Goal: Task Accomplishment & Management: Use online tool/utility

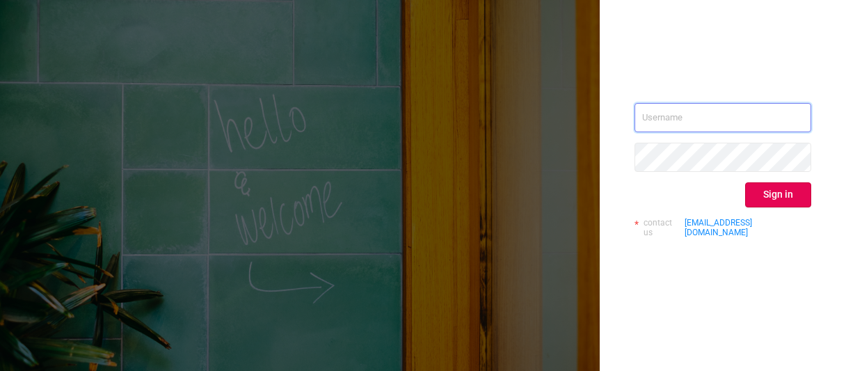
click at [690, 113] on input "text" at bounding box center [723, 117] width 177 height 29
type input "[EMAIL_ADDRESS][PERSON_NAME][DOMAIN_NAME]"
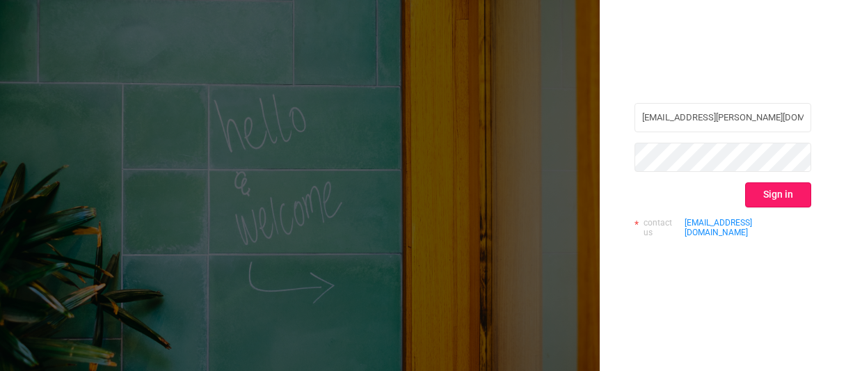
click at [770, 191] on button "Sign in" at bounding box center [778, 194] width 66 height 25
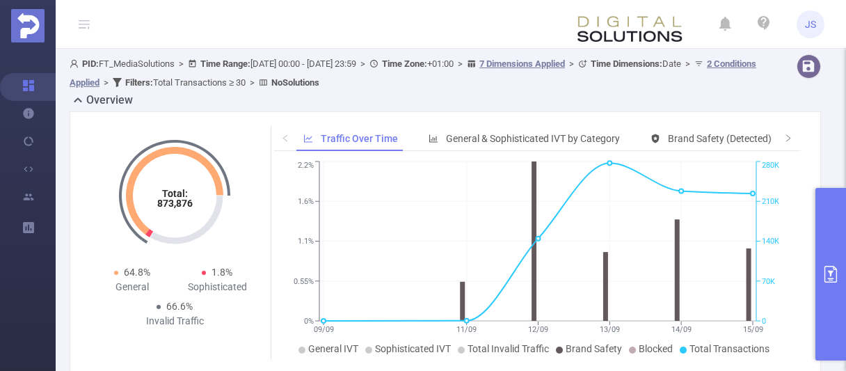
click at [836, 260] on button "primary" at bounding box center [830, 274] width 31 height 173
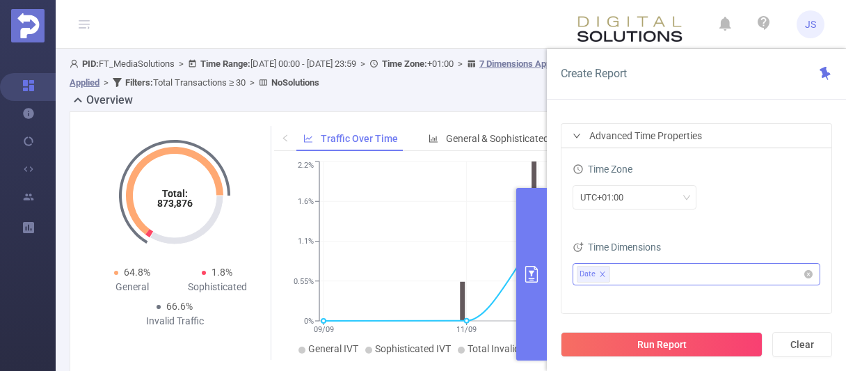
click at [725, 271] on ul "Date" at bounding box center [691, 274] width 229 height 21
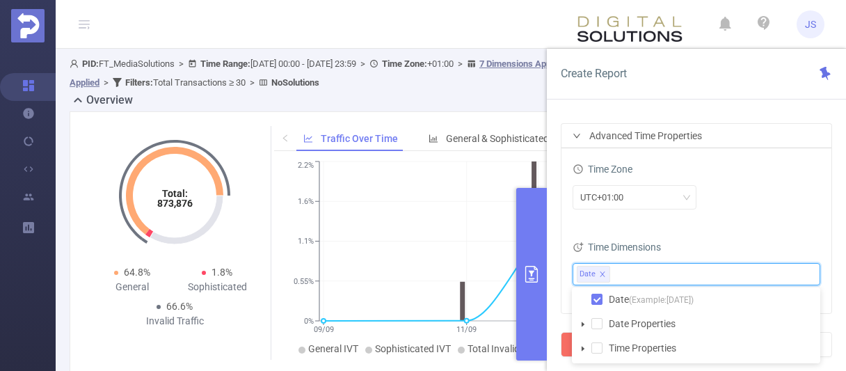
click at [584, 350] on icon "icon: caret-down" at bounding box center [583, 348] width 7 height 7
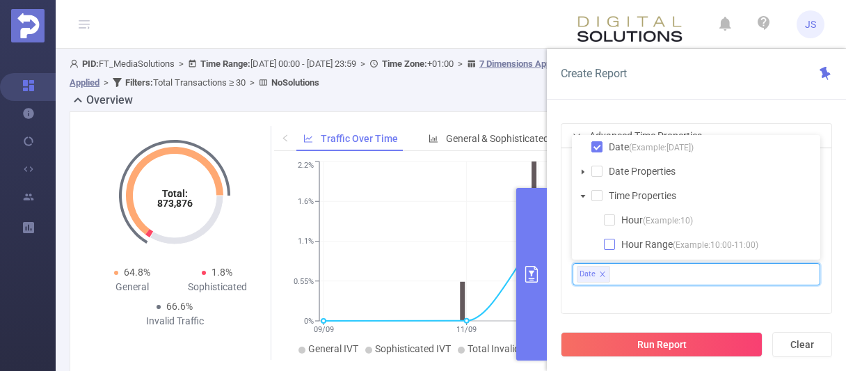
click at [610, 248] on span at bounding box center [609, 244] width 11 height 11
click at [689, 310] on div "Time Zone UTC+01:00 Time Dimensions Date Hour Range" at bounding box center [697, 230] width 270 height 165
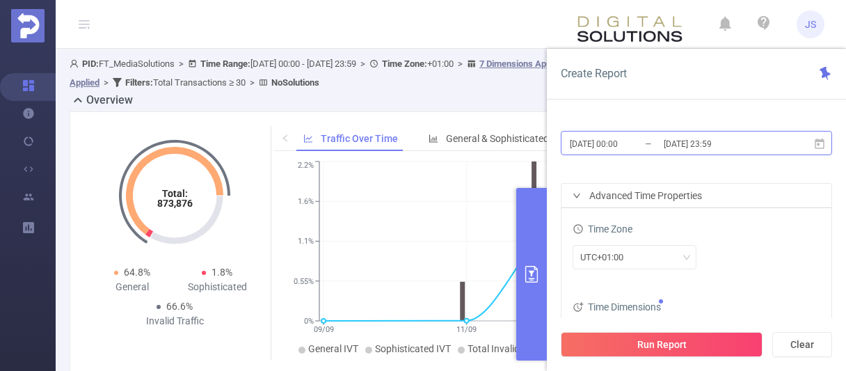
click at [682, 148] on input "[DATE] 23:59" at bounding box center [718, 143] width 113 height 19
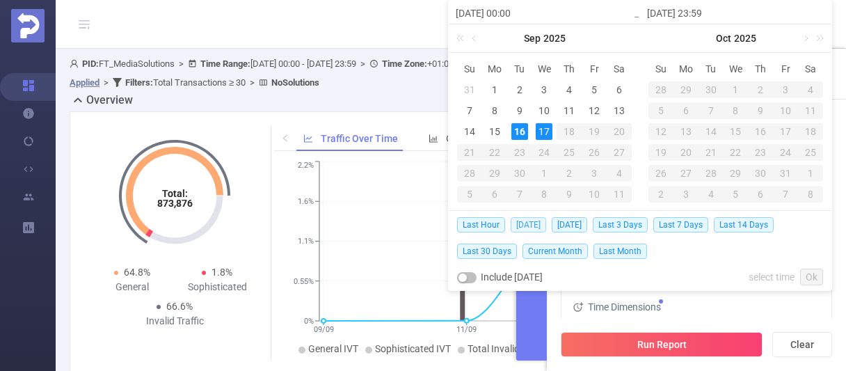
click at [524, 227] on span "[DATE]" at bounding box center [528, 224] width 35 height 15
type input "[DATE] 00:00"
type input "[DATE] 23:59"
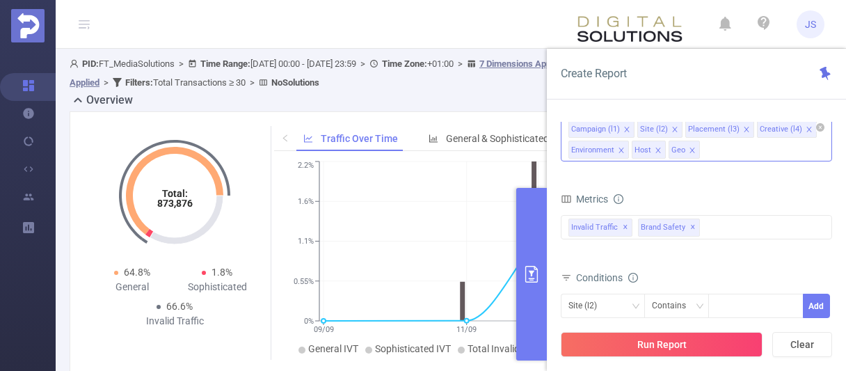
click at [690, 150] on icon "icon: close" at bounding box center [692, 150] width 7 height 7
click at [626, 229] on span "✕" at bounding box center [626, 227] width 6 height 17
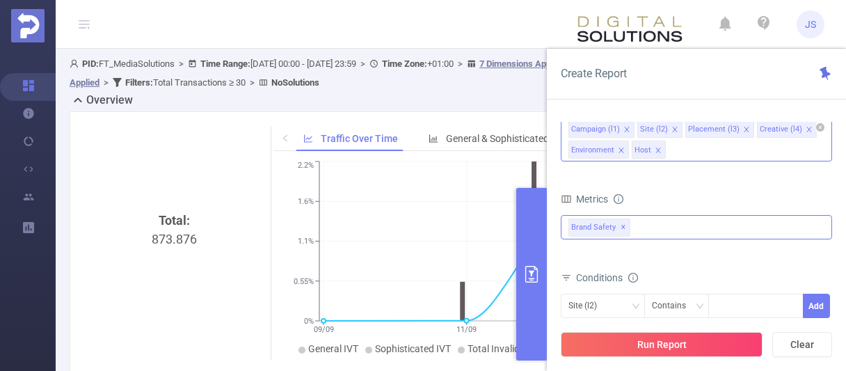
click at [621, 225] on span "✕" at bounding box center [624, 227] width 6 height 17
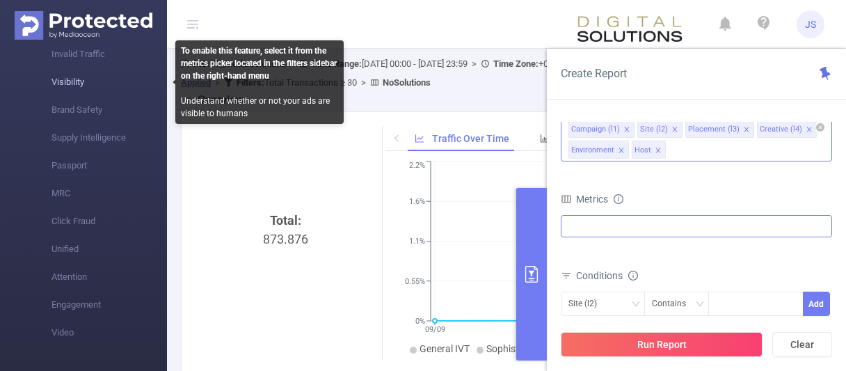
click at [73, 88] on span "Visibility" at bounding box center [109, 82] width 116 height 28
click at [71, 83] on span "Visibility" at bounding box center [109, 82] width 116 height 28
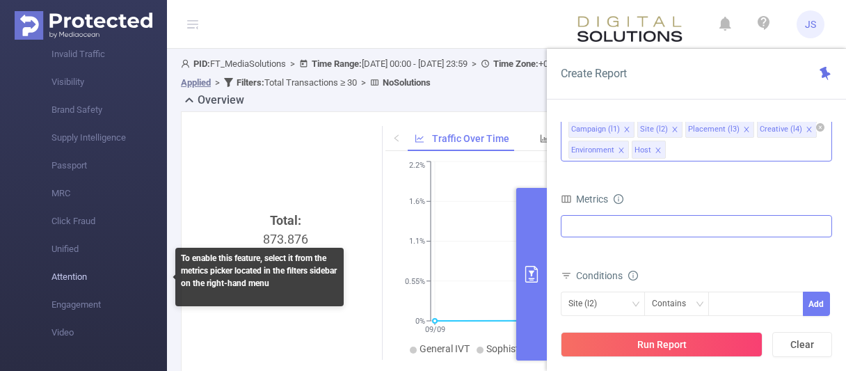
click at [79, 282] on span "Attention" at bounding box center [109, 277] width 116 height 28
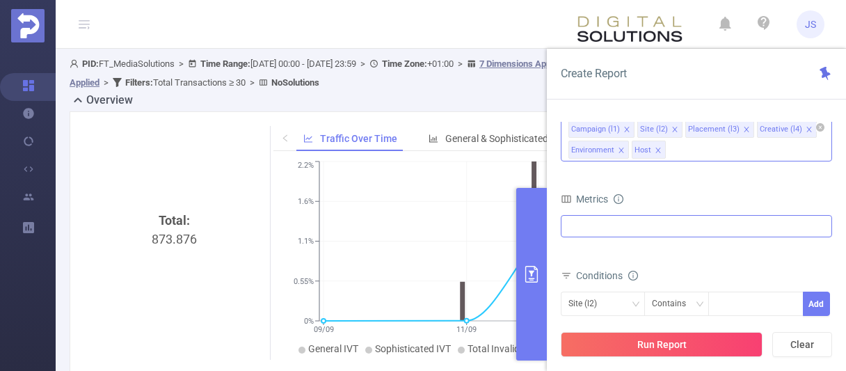
click at [657, 223] on div at bounding box center [696, 226] width 271 height 22
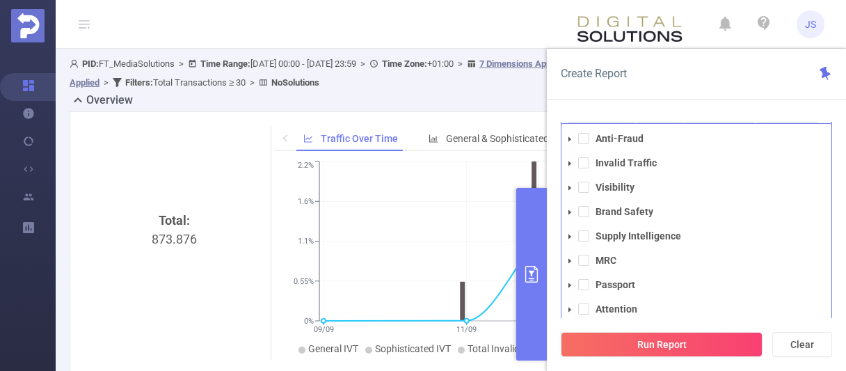
click at [637, 91] on div "Create Report" at bounding box center [696, 74] width 299 height 51
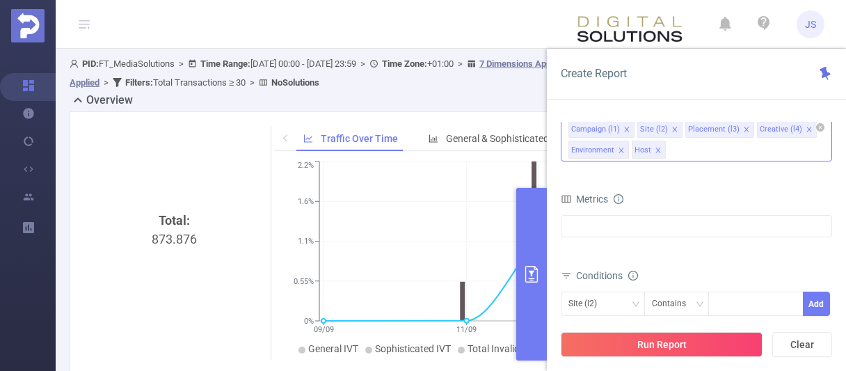
click at [655, 148] on icon "icon: close" at bounding box center [658, 150] width 7 height 7
click at [655, 148] on div "Campaign (l1) Site (l2) Placement (l3) Creative (l4) Environment" at bounding box center [696, 138] width 271 height 45
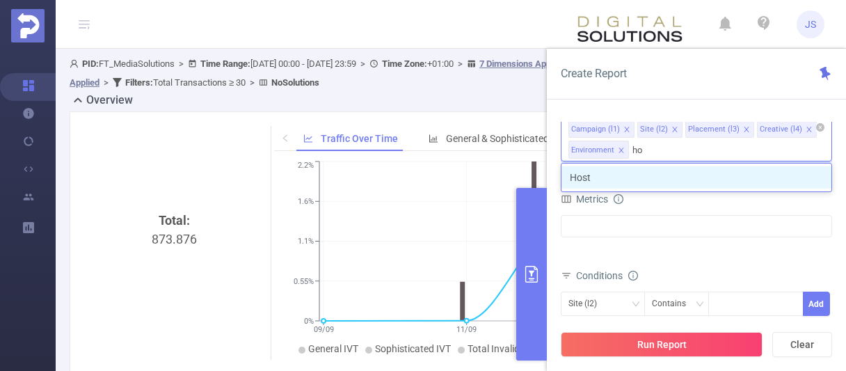
type input "hos"
click at [637, 186] on li "Host" at bounding box center [697, 177] width 270 height 22
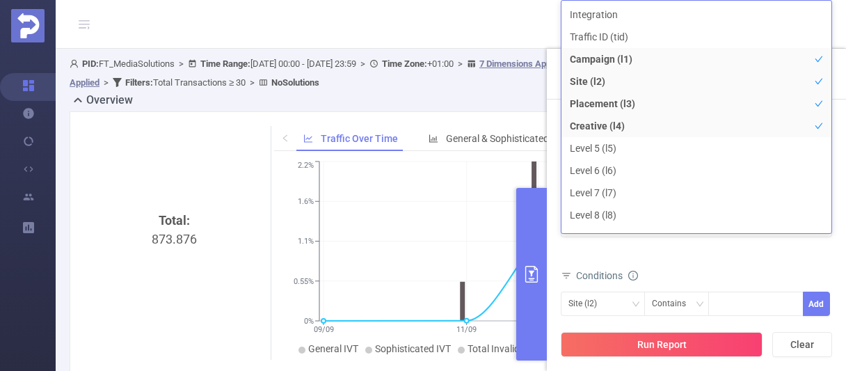
scroll to position [14, 0]
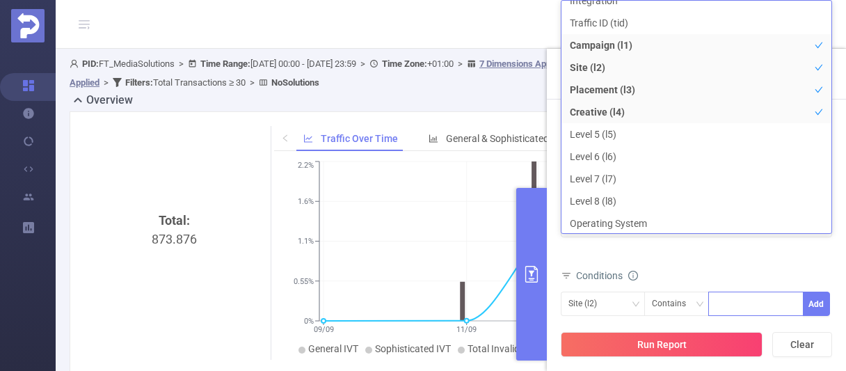
click at [738, 301] on div at bounding box center [756, 303] width 80 height 23
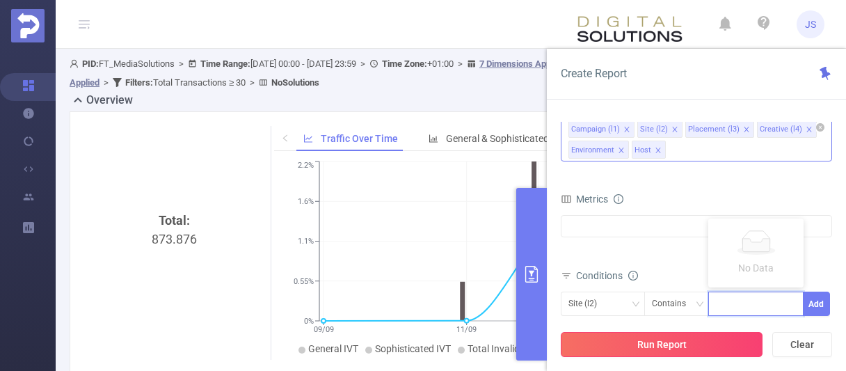
click at [646, 344] on button "Run Report" at bounding box center [662, 344] width 202 height 25
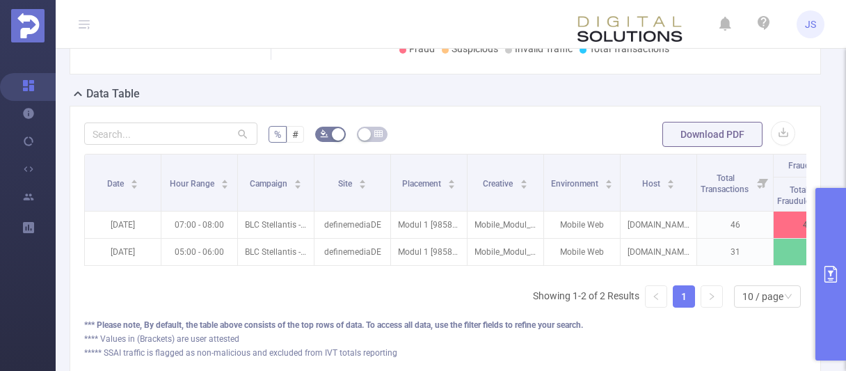
click at [822, 274] on icon "primary" at bounding box center [830, 274] width 17 height 17
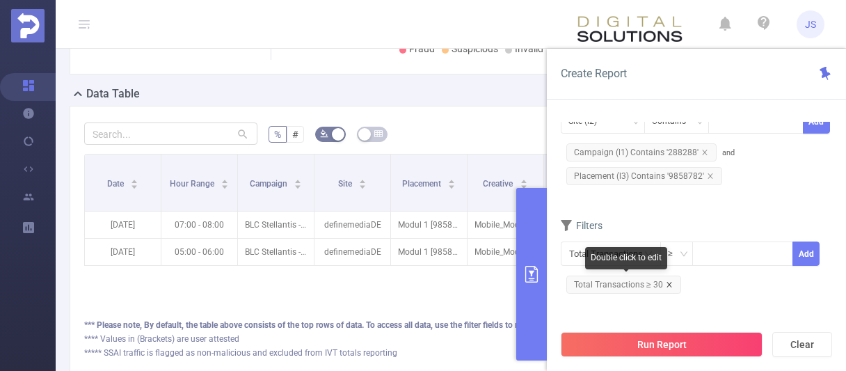
click at [668, 283] on icon "icon: close" at bounding box center [669, 284] width 5 height 5
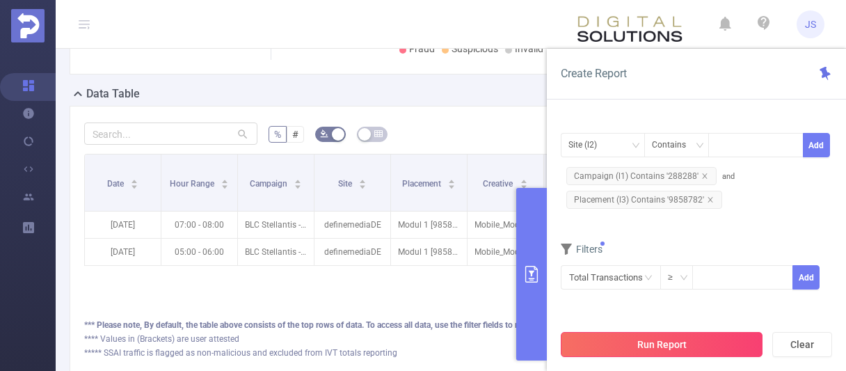
click at [640, 342] on button "Run Report" at bounding box center [662, 344] width 202 height 25
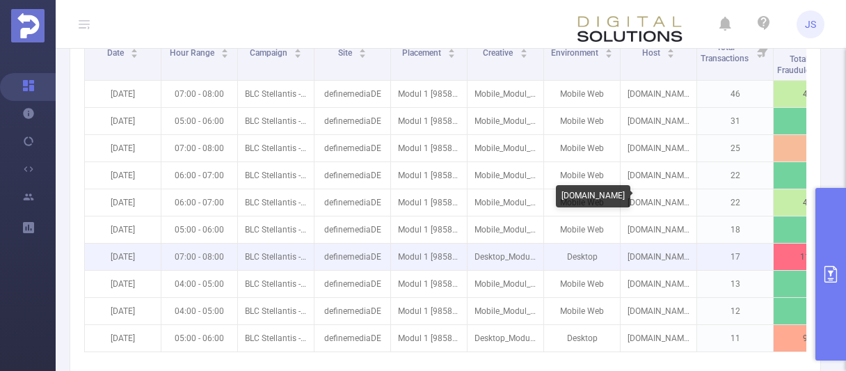
scroll to position [374, 0]
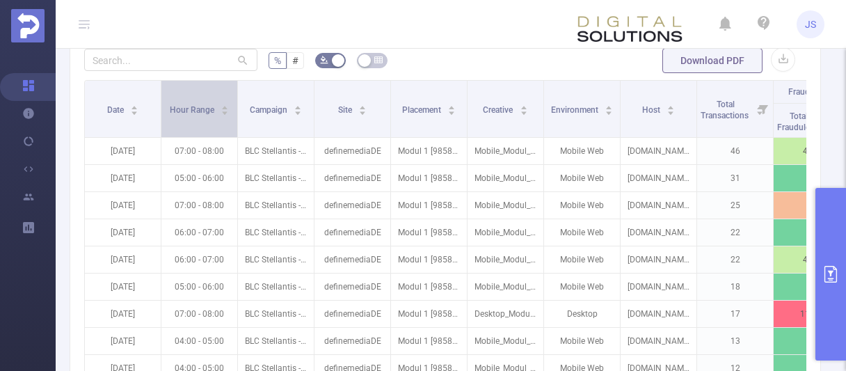
click at [194, 105] on span "Hour Range" at bounding box center [193, 110] width 47 height 10
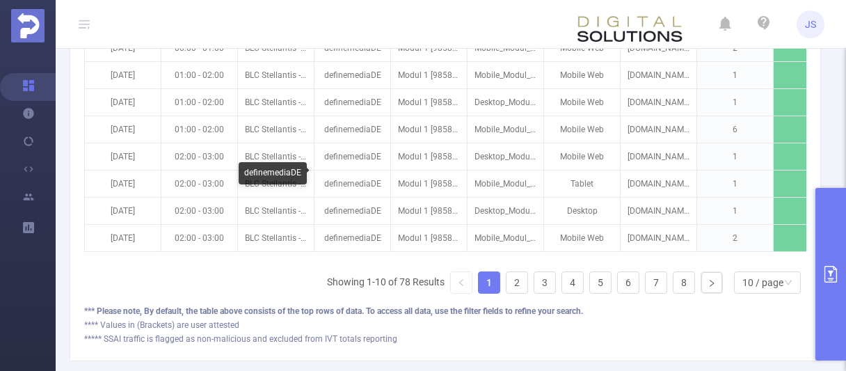
scroll to position [532, 0]
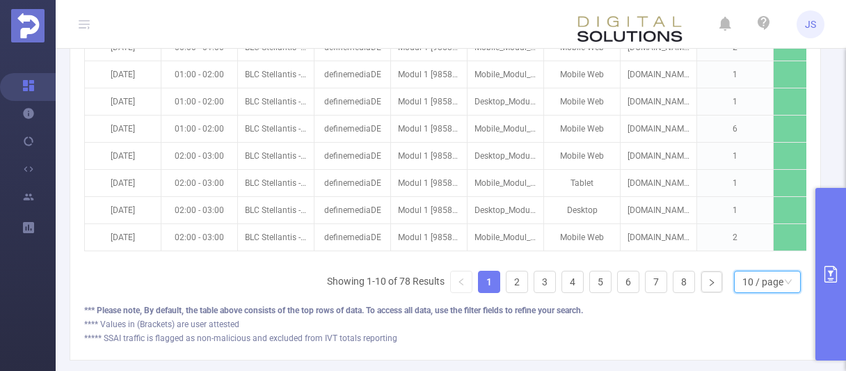
click at [771, 279] on div "10 / page" at bounding box center [762, 281] width 41 height 21
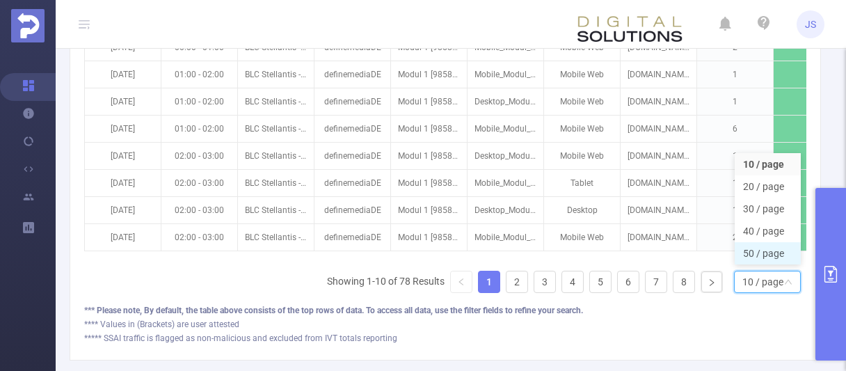
click at [771, 250] on li "50 / page" at bounding box center [768, 253] width 66 height 22
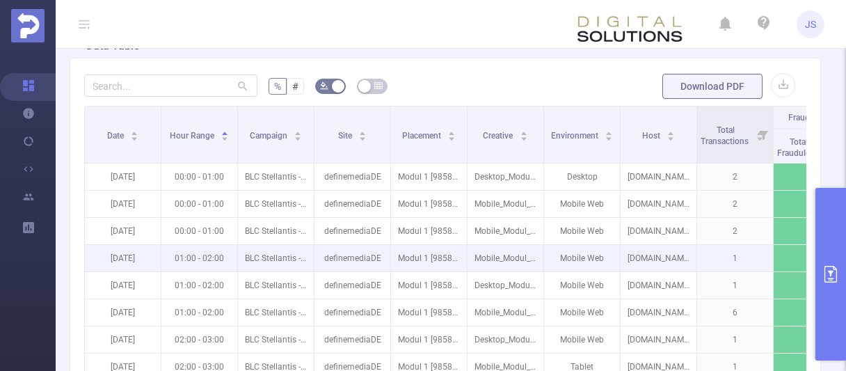
scroll to position [341, 0]
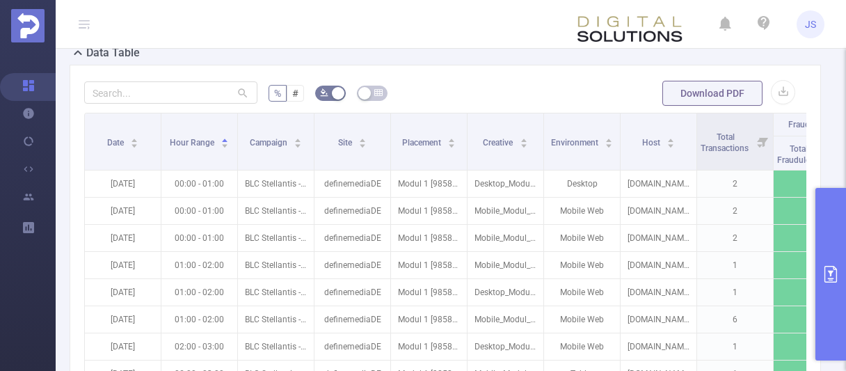
click at [825, 271] on icon "primary" at bounding box center [830, 274] width 17 height 17
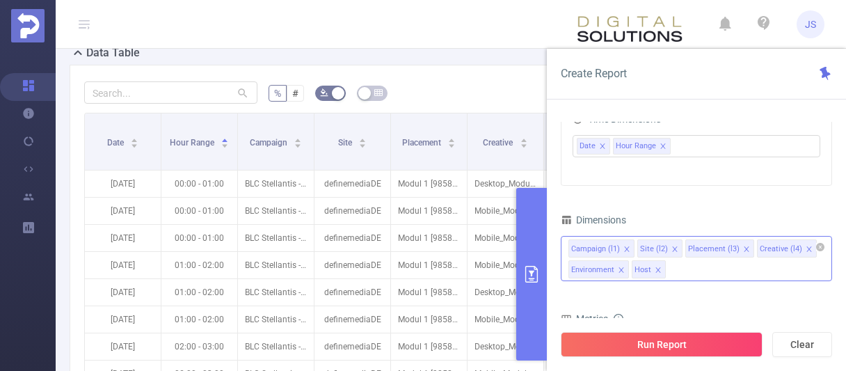
click at [658, 267] on icon "icon: close" at bounding box center [658, 269] width 7 height 7
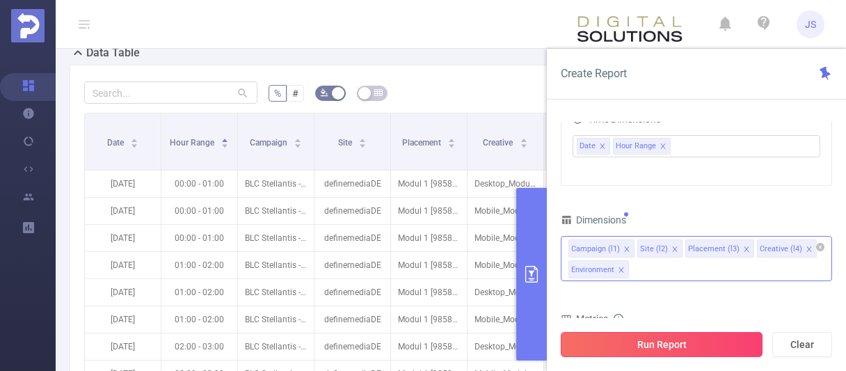
click at [683, 351] on button "Run Report" at bounding box center [662, 344] width 202 height 25
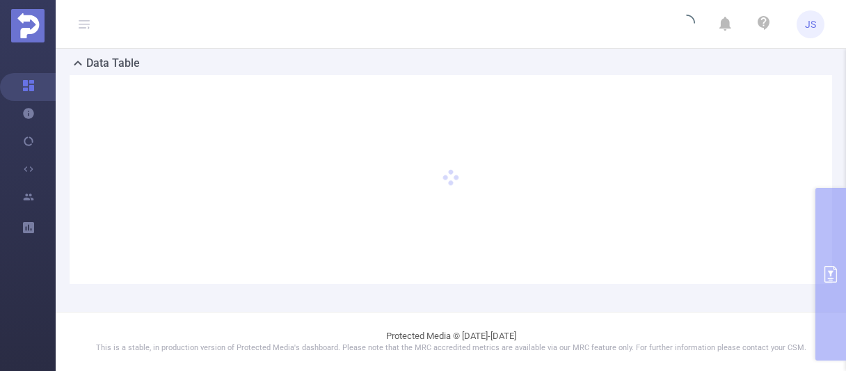
scroll to position [328, 0]
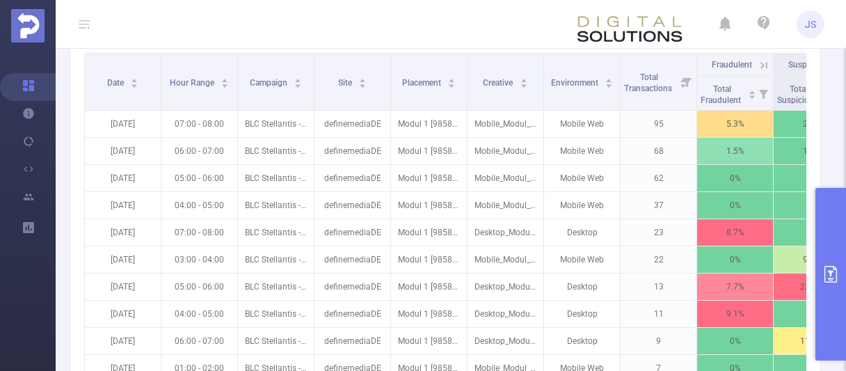
scroll to position [401, 0]
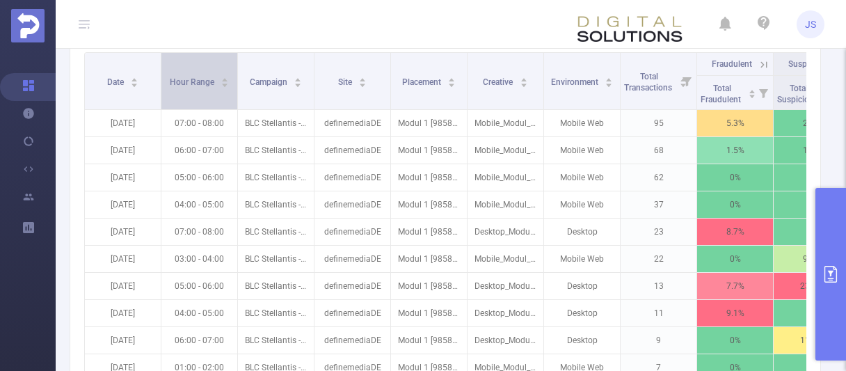
click at [198, 77] on span "Hour Range" at bounding box center [193, 82] width 47 height 10
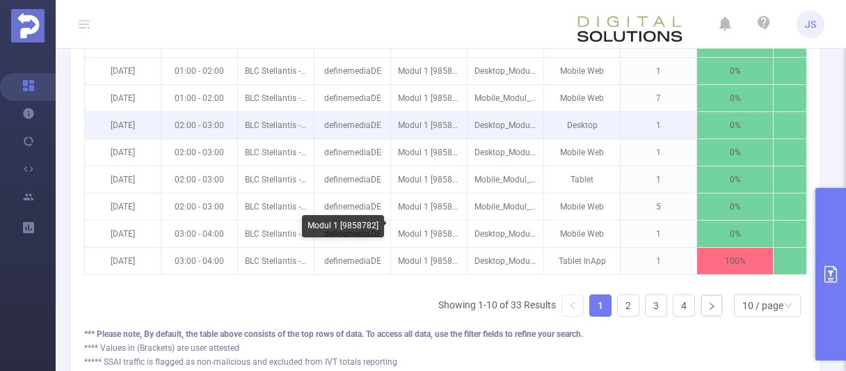
scroll to position [511, 0]
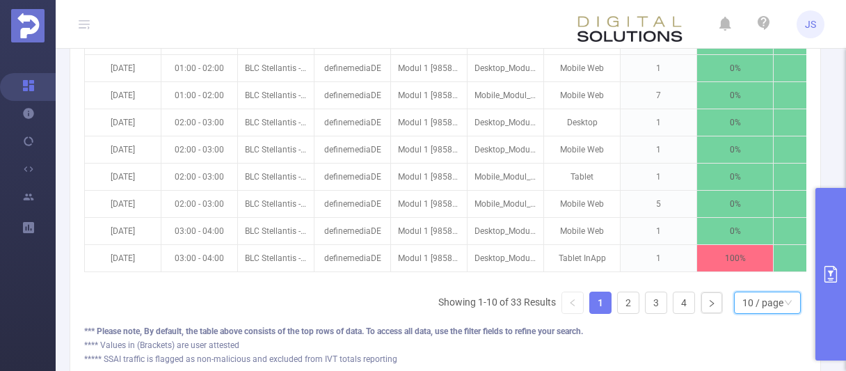
click at [763, 294] on div "10 / page" at bounding box center [762, 302] width 41 height 21
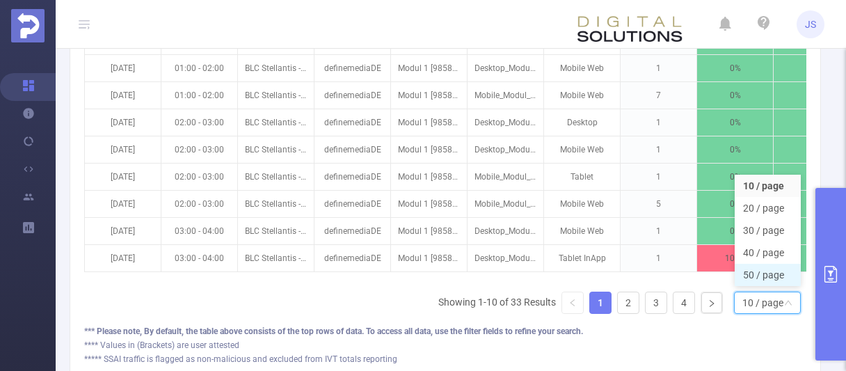
click at [771, 273] on li "50 / page" at bounding box center [768, 275] width 66 height 22
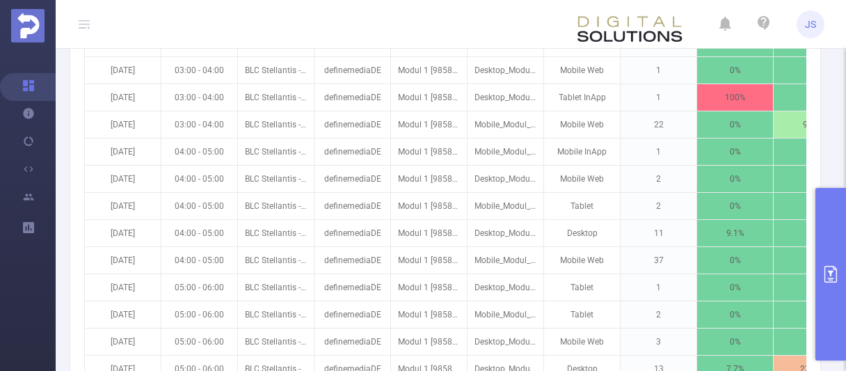
scroll to position [668, 0]
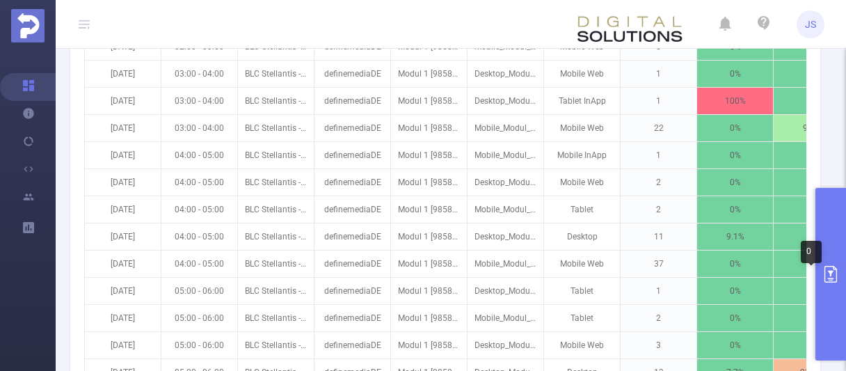
click at [822, 262] on div "0" at bounding box center [811, 252] width 21 height 22
click at [836, 273] on icon "primary" at bounding box center [831, 274] width 13 height 17
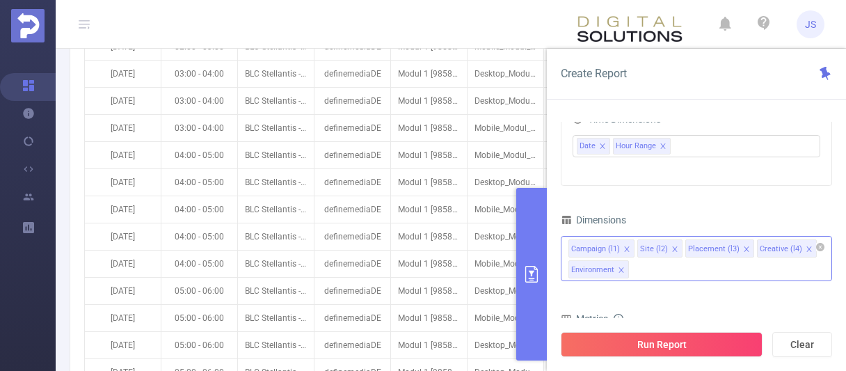
click at [619, 266] on icon "icon: close" at bounding box center [621, 269] width 7 height 7
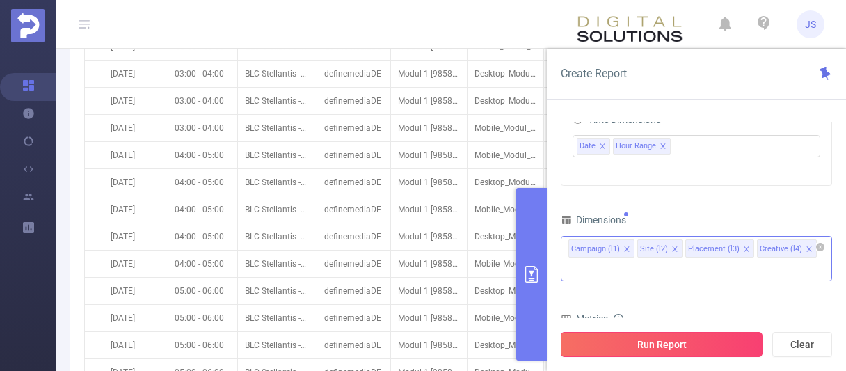
click at [646, 342] on button "Run Report" at bounding box center [662, 344] width 202 height 25
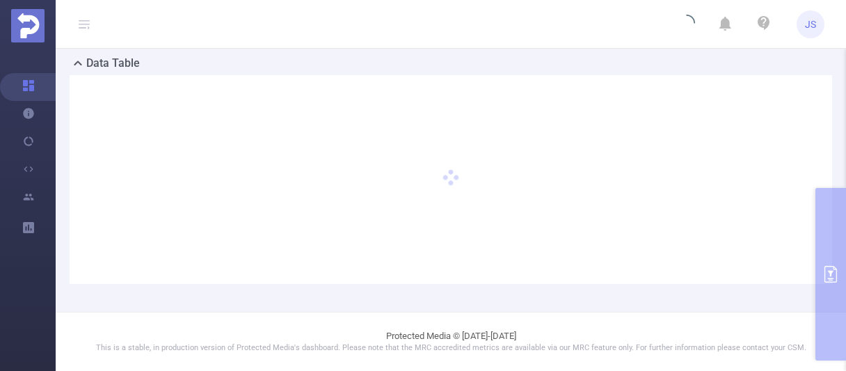
scroll to position [328, 0]
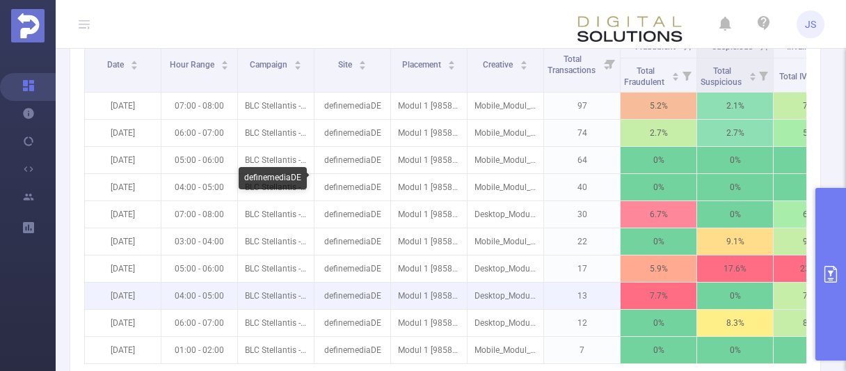
scroll to position [418, 0]
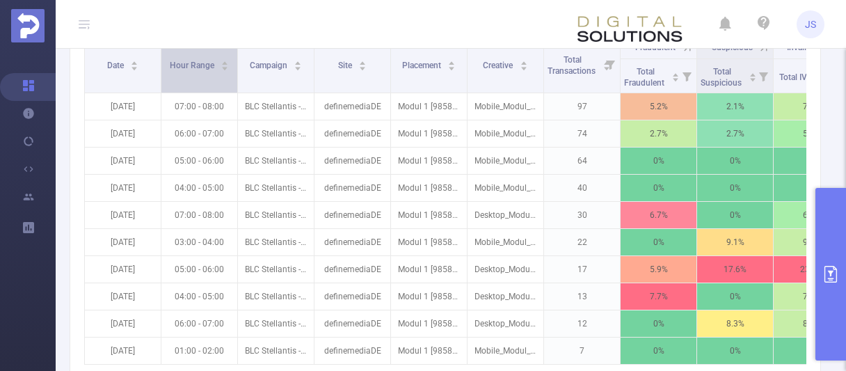
click at [198, 62] on span "Hour Range" at bounding box center [193, 66] width 47 height 10
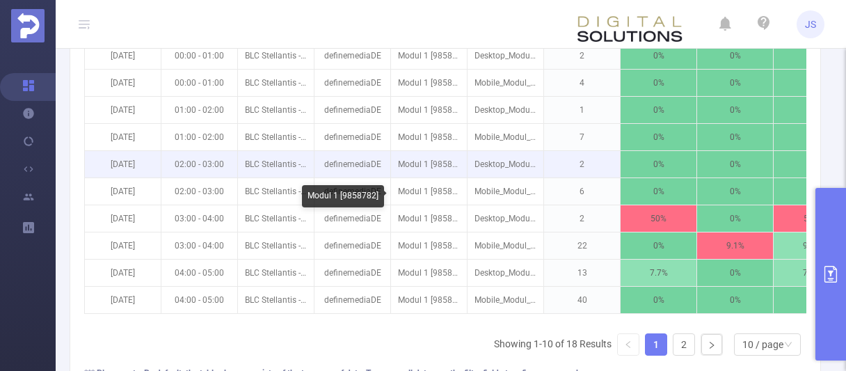
scroll to position [493, 0]
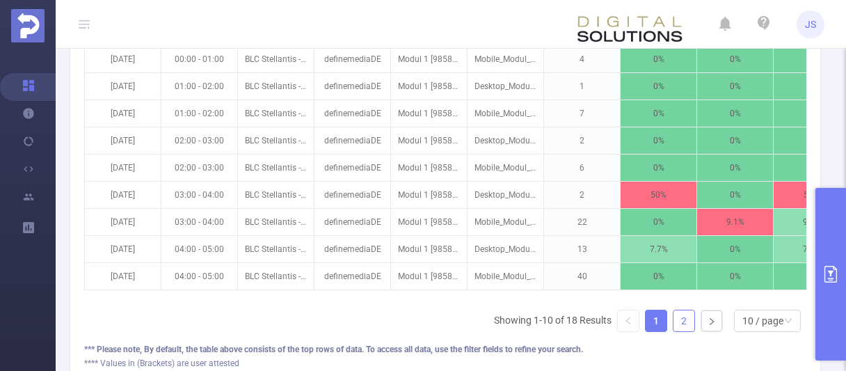
click at [681, 319] on link "2" at bounding box center [684, 320] width 21 height 21
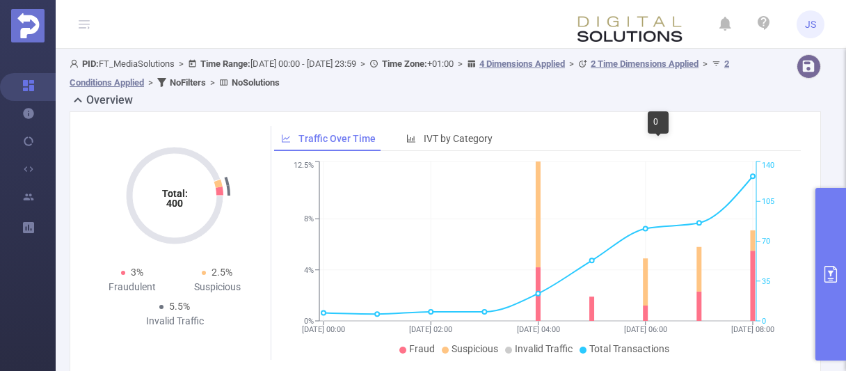
scroll to position [0, 0]
click at [824, 262] on button "primary" at bounding box center [830, 274] width 31 height 173
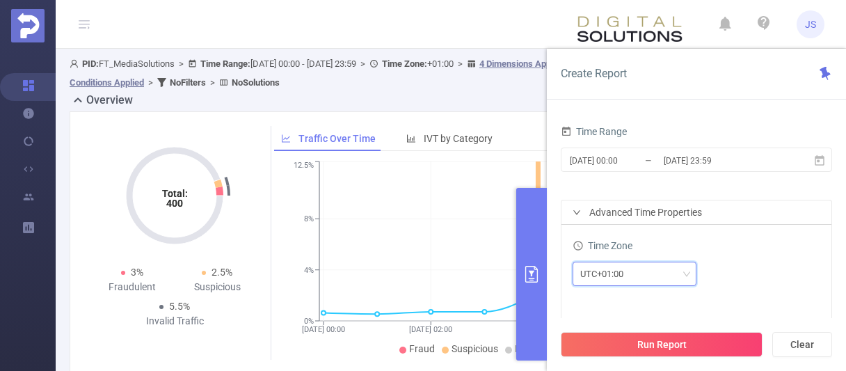
click at [664, 271] on div "UTC+01:00" at bounding box center [634, 273] width 109 height 23
click at [662, 272] on div "UTC+01:00" at bounding box center [634, 273] width 109 height 23
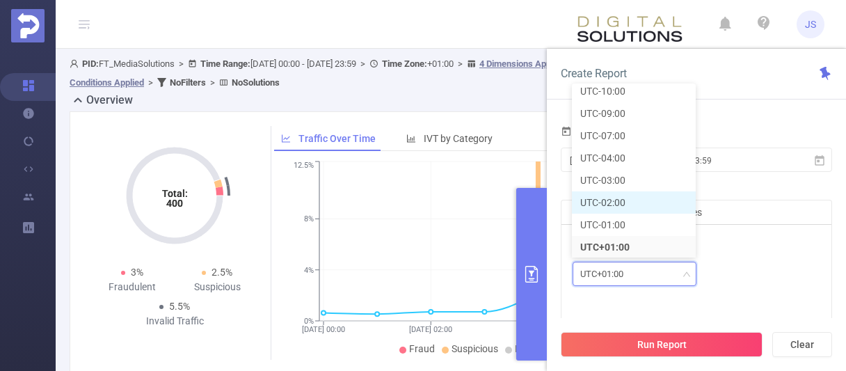
scroll to position [234, 0]
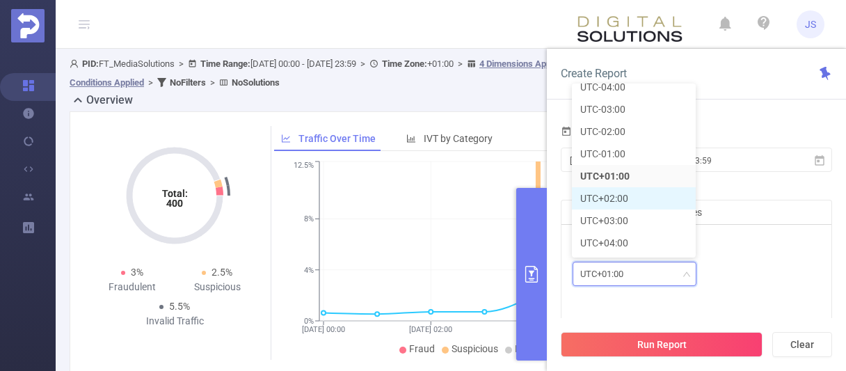
click at [620, 202] on li "UTC+02:00" at bounding box center [634, 198] width 124 height 22
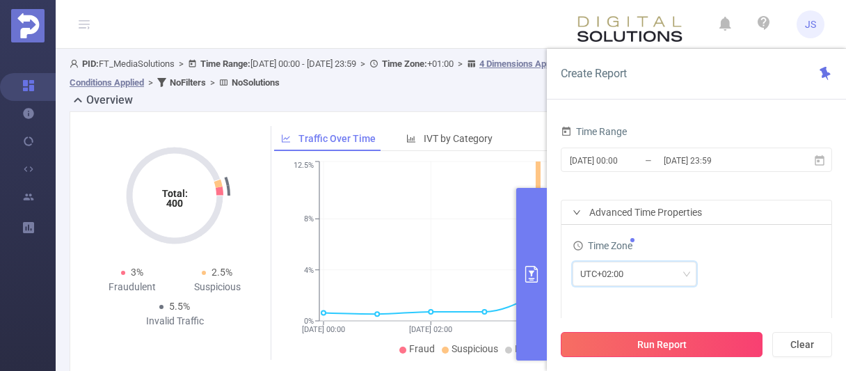
click at [702, 347] on button "Run Report" at bounding box center [662, 344] width 202 height 25
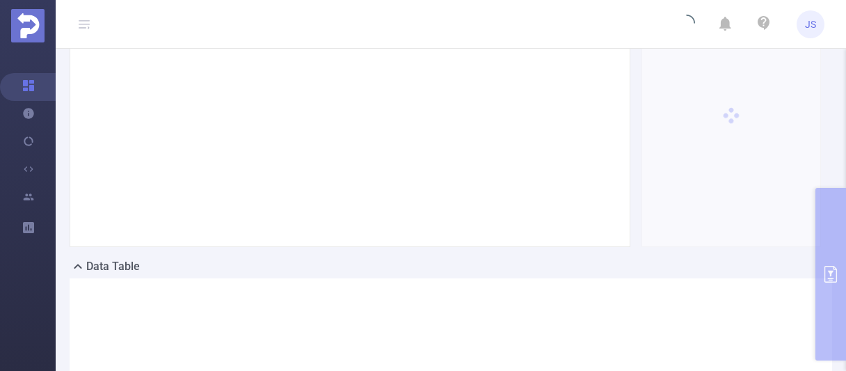
scroll to position [143, 0]
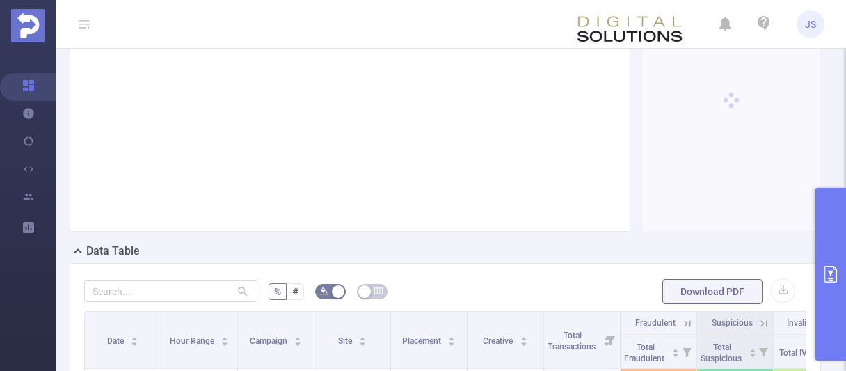
click at [836, 271] on icon "primary" at bounding box center [830, 274] width 17 height 17
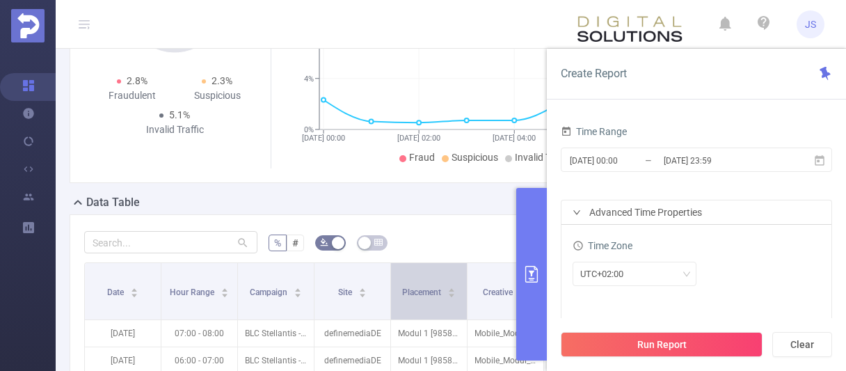
scroll to position [214, 0]
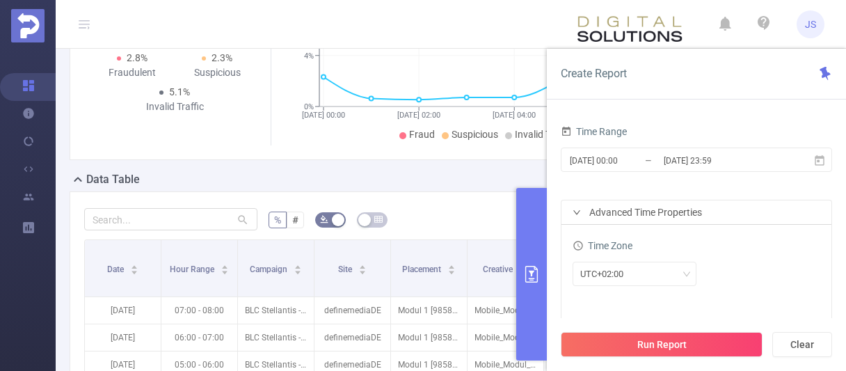
click at [493, 221] on form "% # Download PDF" at bounding box center [445, 220] width 722 height 28
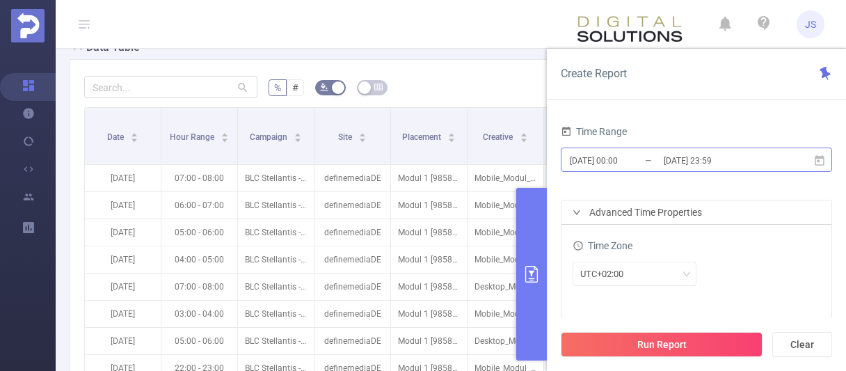
scroll to position [357, 0]
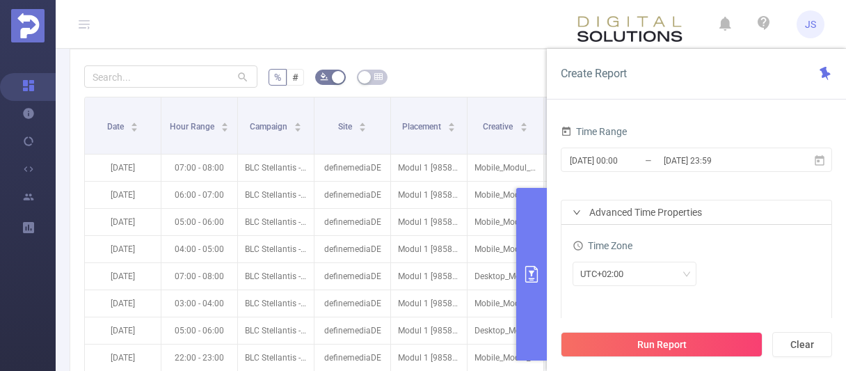
click at [531, 271] on icon "primary" at bounding box center [531, 274] width 13 height 17
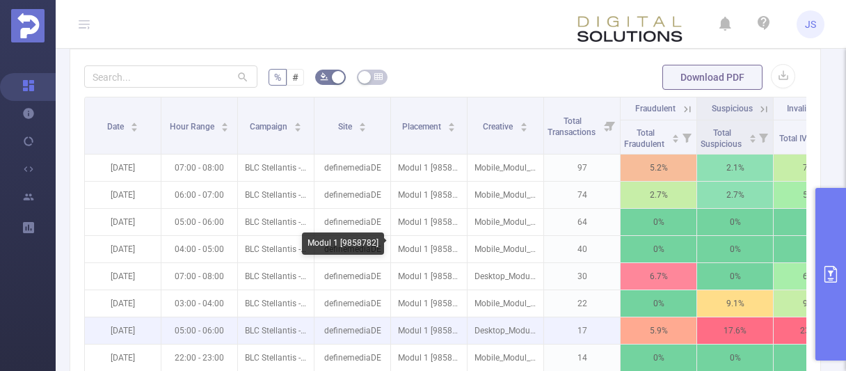
scroll to position [429, 0]
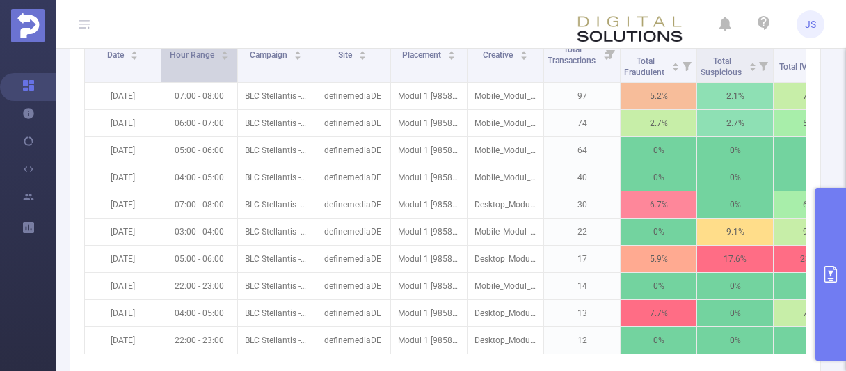
click at [191, 61] on div "Hour Range" at bounding box center [200, 54] width 60 height 14
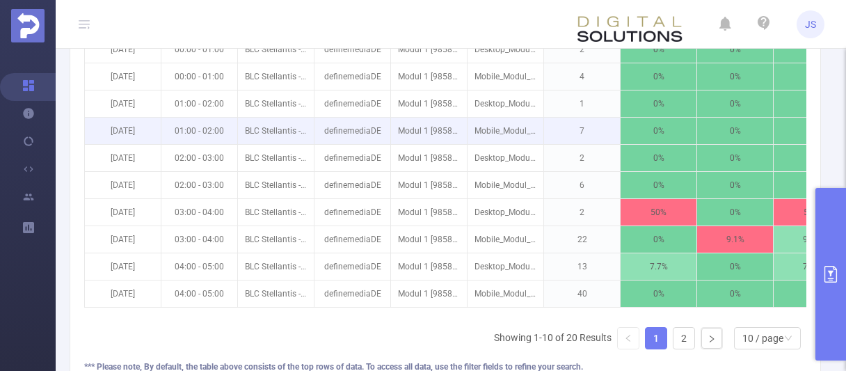
scroll to position [500, 0]
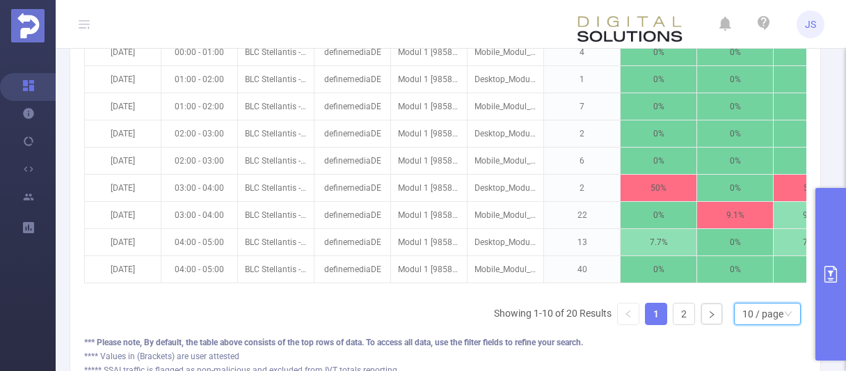
click at [772, 315] on div "10 / page" at bounding box center [762, 313] width 41 height 21
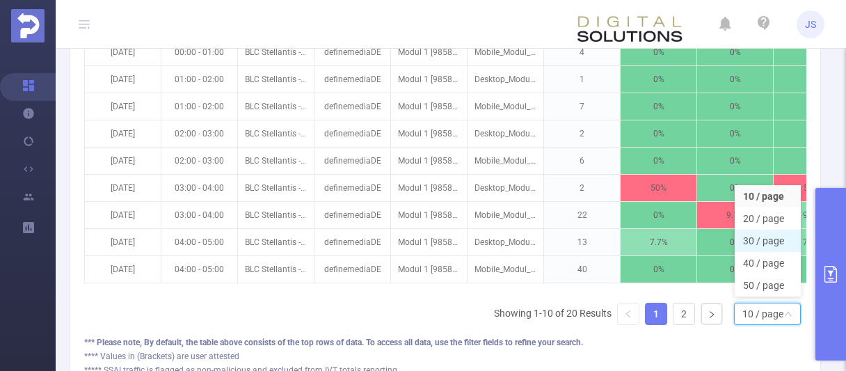
click at [772, 233] on li "30 / page" at bounding box center [768, 241] width 66 height 22
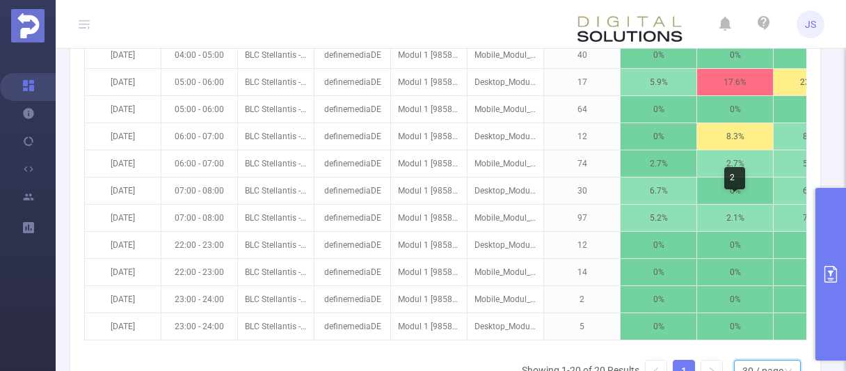
scroll to position [429, 0]
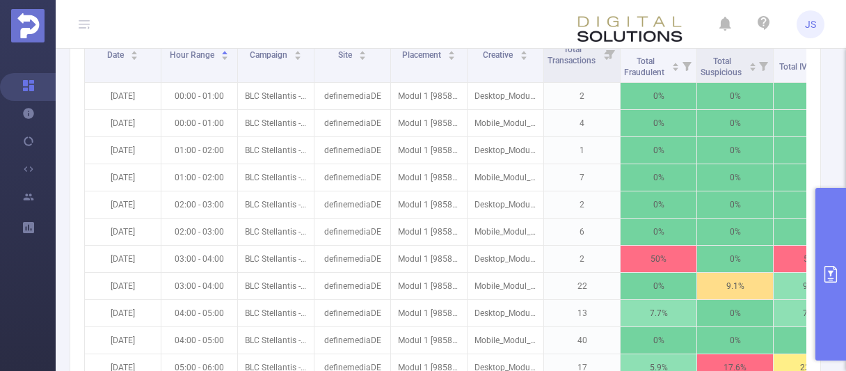
click at [831, 274] on icon "primary" at bounding box center [831, 274] width 13 height 17
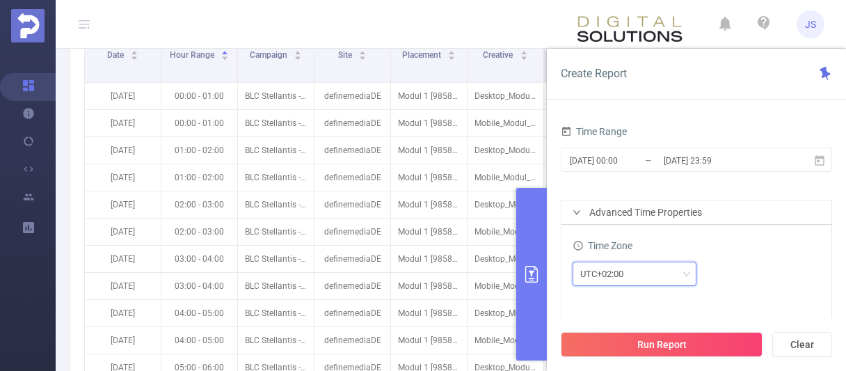
click at [651, 273] on div "UTC+02:00" at bounding box center [634, 273] width 109 height 23
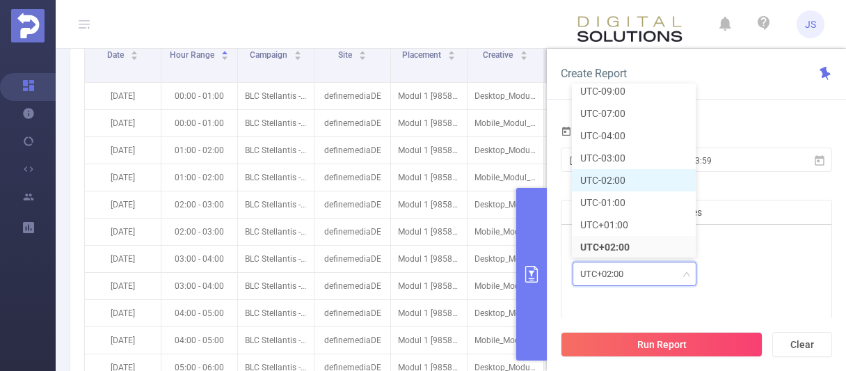
click at [607, 177] on li "UTC-02:00" at bounding box center [634, 180] width 124 height 22
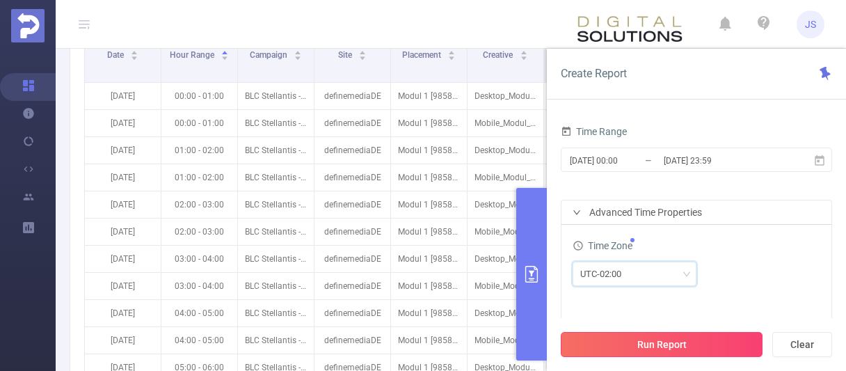
click at [661, 343] on button "Run Report" at bounding box center [662, 344] width 202 height 25
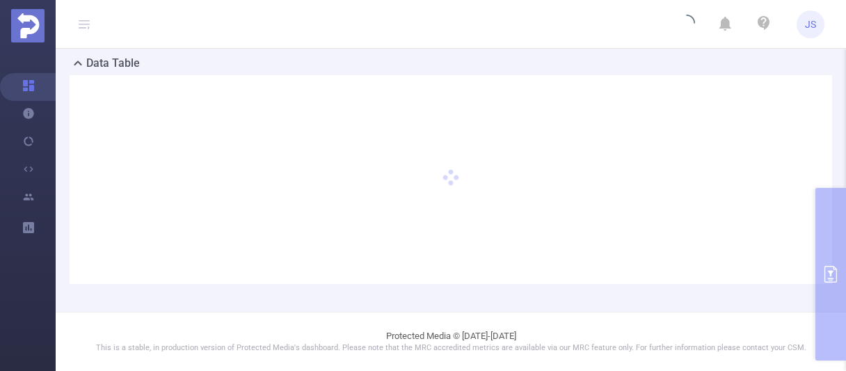
scroll to position [328, 0]
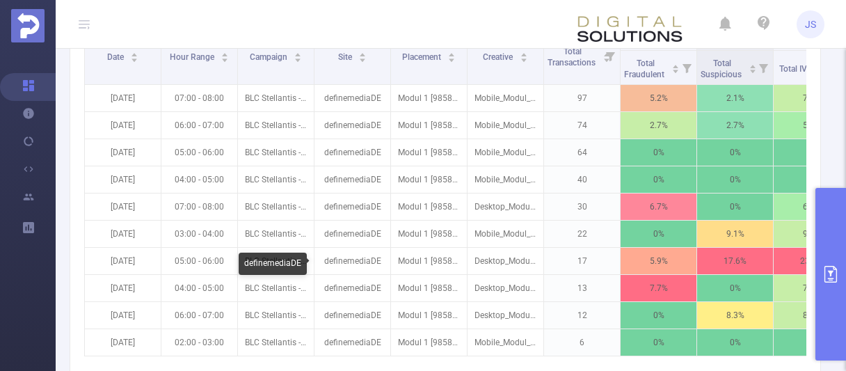
scroll to position [400, 0]
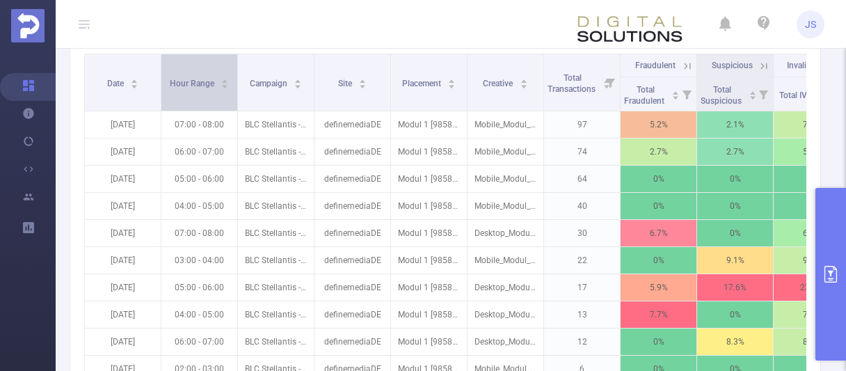
click at [201, 83] on span "Hour Range" at bounding box center [193, 84] width 47 height 10
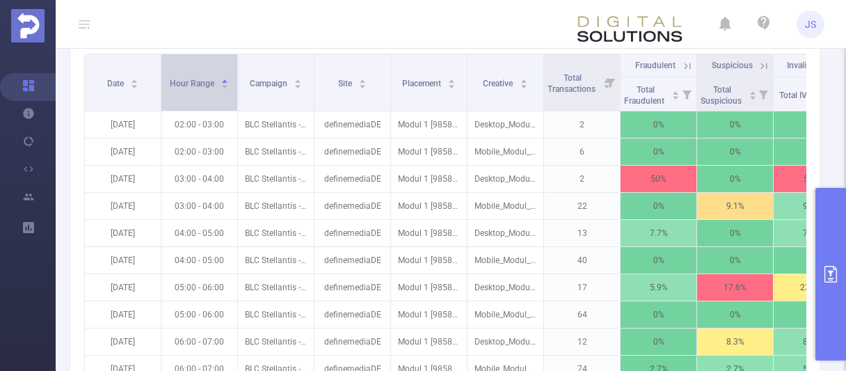
click at [202, 77] on span "Hour Range" at bounding box center [193, 82] width 47 height 14
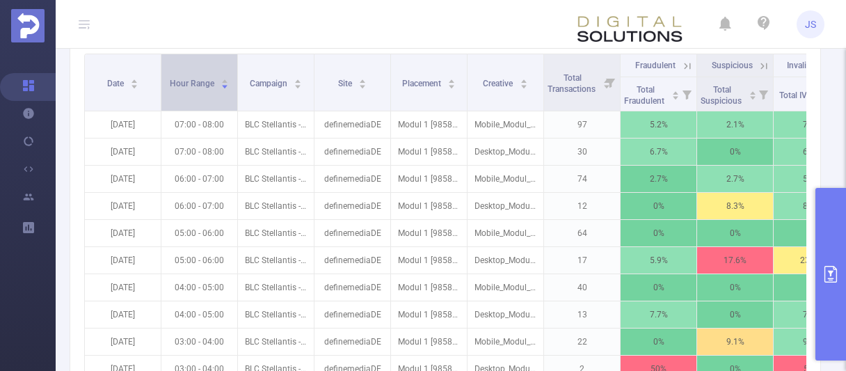
click at [202, 77] on span "Hour Range" at bounding box center [193, 82] width 47 height 14
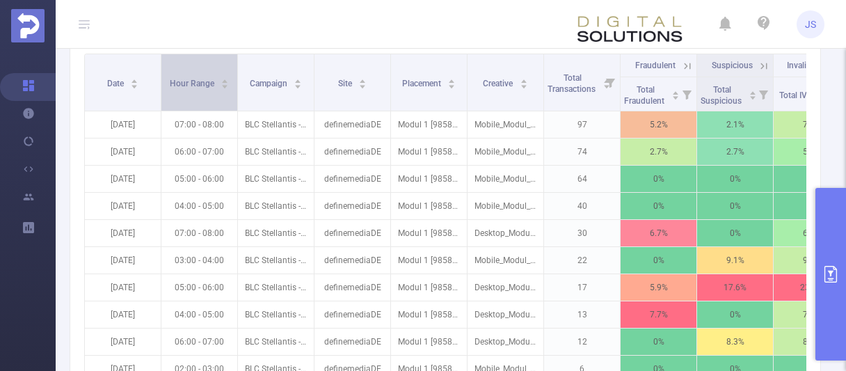
click at [202, 77] on span "Hour Range" at bounding box center [193, 82] width 47 height 14
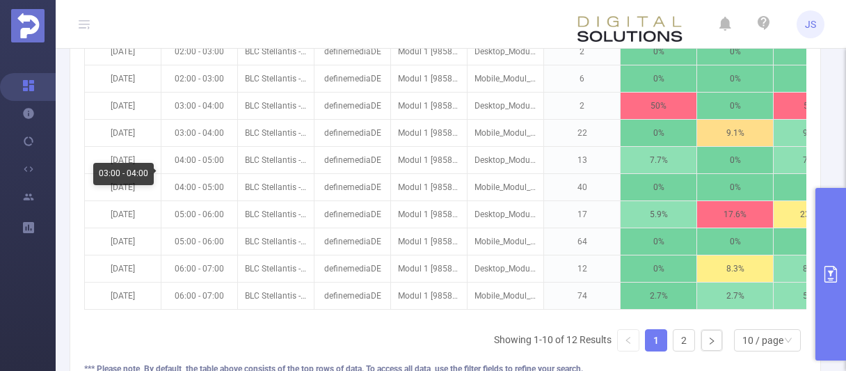
scroll to position [603, 0]
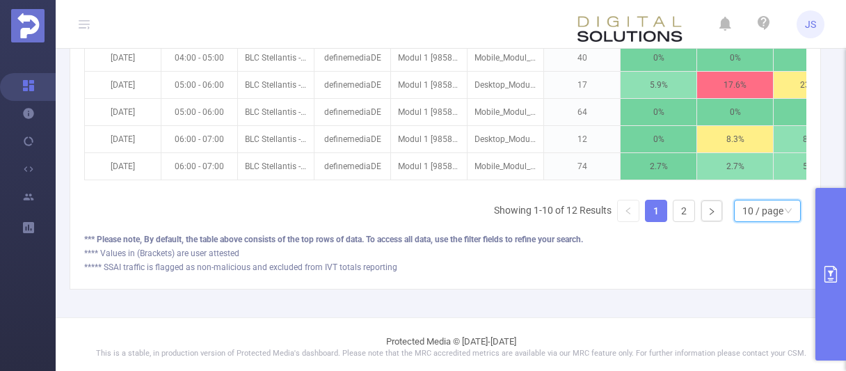
click at [751, 200] on div "10 / page" at bounding box center [767, 211] width 67 height 22
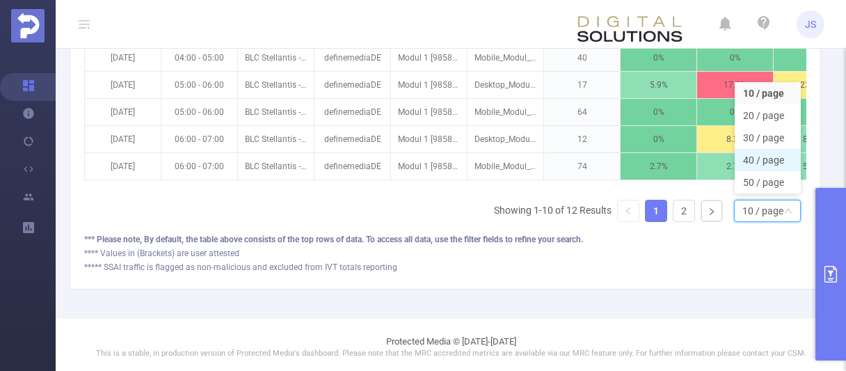
click at [769, 150] on li "40 / page" at bounding box center [768, 160] width 66 height 22
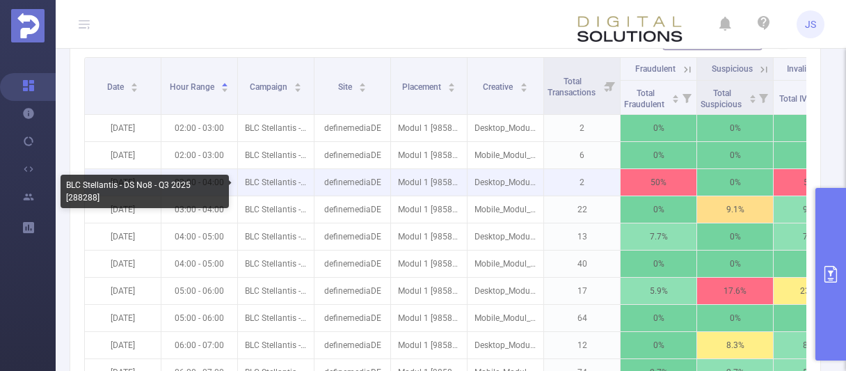
scroll to position [389, 0]
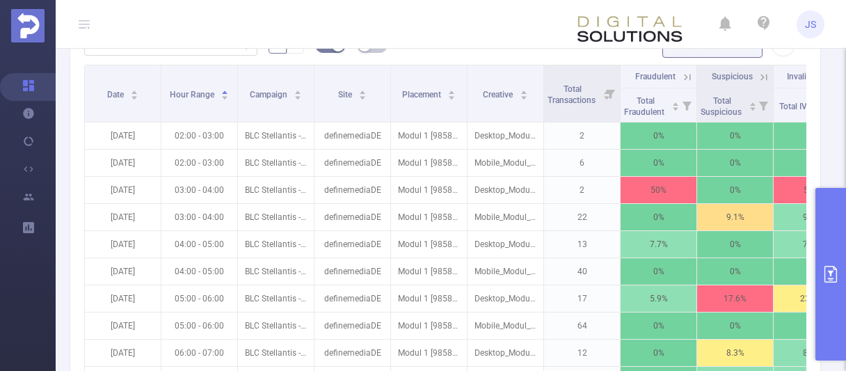
click at [832, 264] on button "primary" at bounding box center [830, 274] width 31 height 173
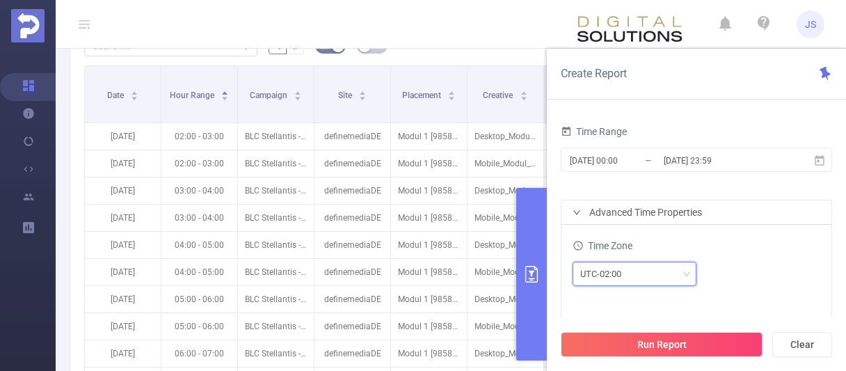
click at [628, 276] on div "UTC-02:00" at bounding box center [605, 273] width 51 height 23
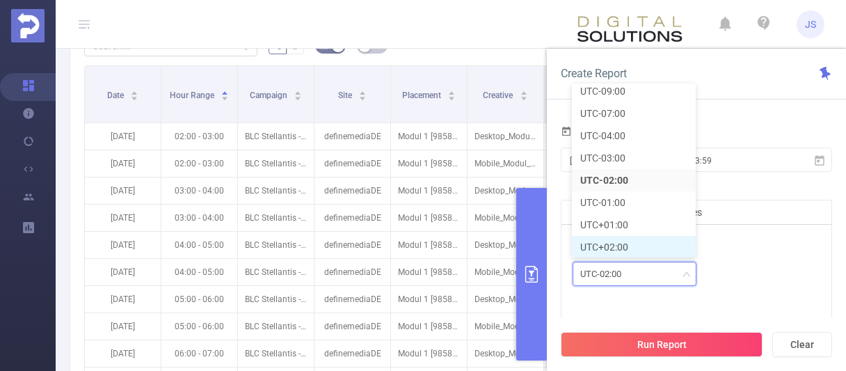
click at [614, 249] on li "UTC+02:00" at bounding box center [634, 247] width 124 height 22
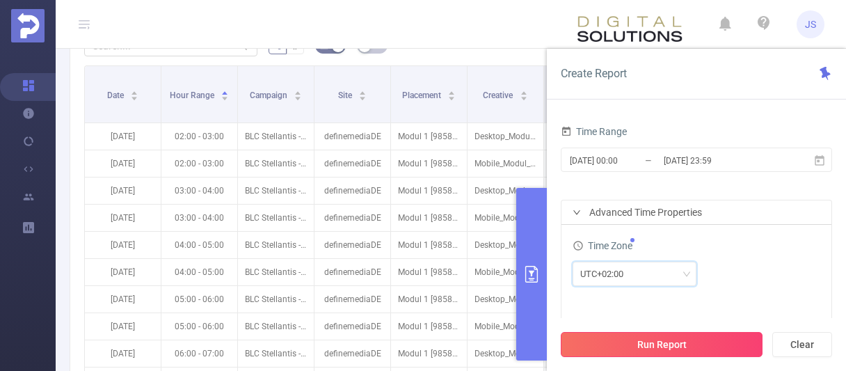
click at [670, 343] on button "Run Report" at bounding box center [662, 344] width 202 height 25
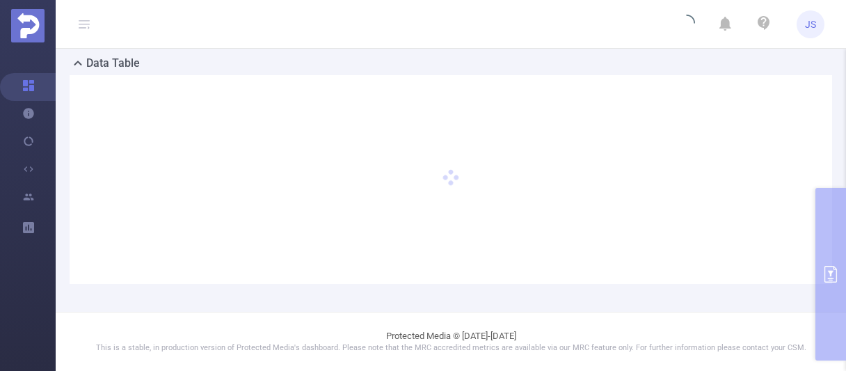
scroll to position [328, 0]
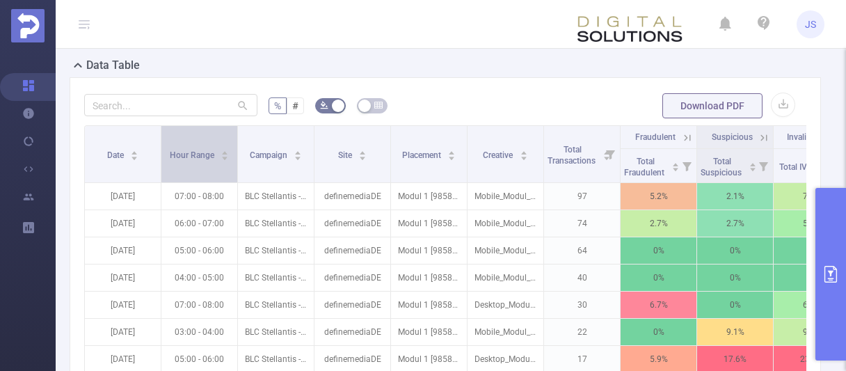
scroll to position [328, 0]
click at [207, 147] on div "Hour Range" at bounding box center [200, 154] width 60 height 14
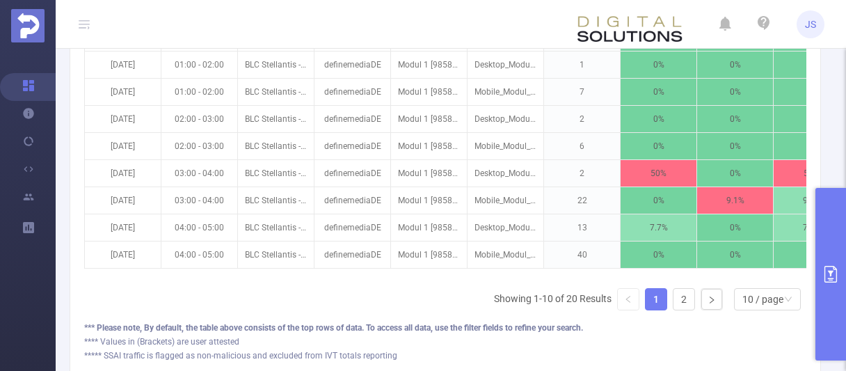
scroll to position [543, 0]
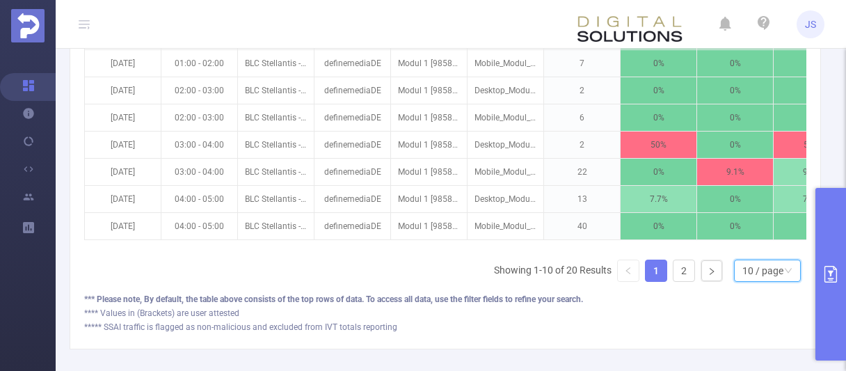
click at [764, 271] on div "10 / page" at bounding box center [762, 270] width 41 height 21
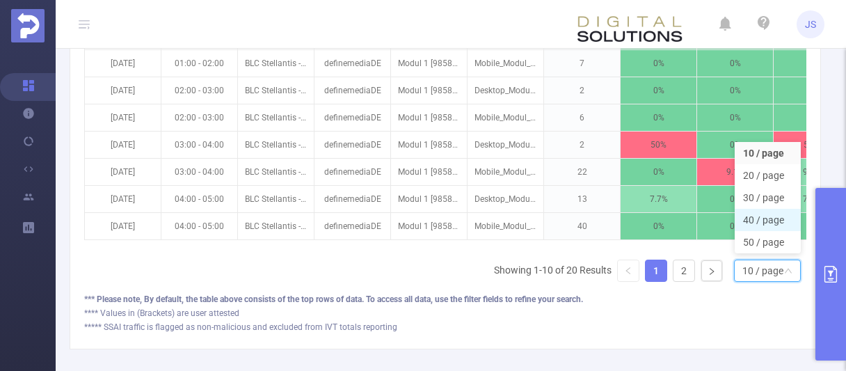
click at [761, 223] on li "40 / page" at bounding box center [768, 220] width 66 height 22
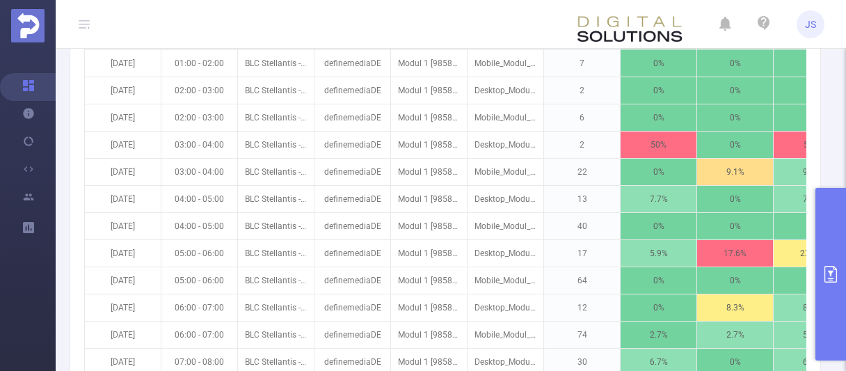
click at [845, 285] on button "primary" at bounding box center [830, 274] width 31 height 173
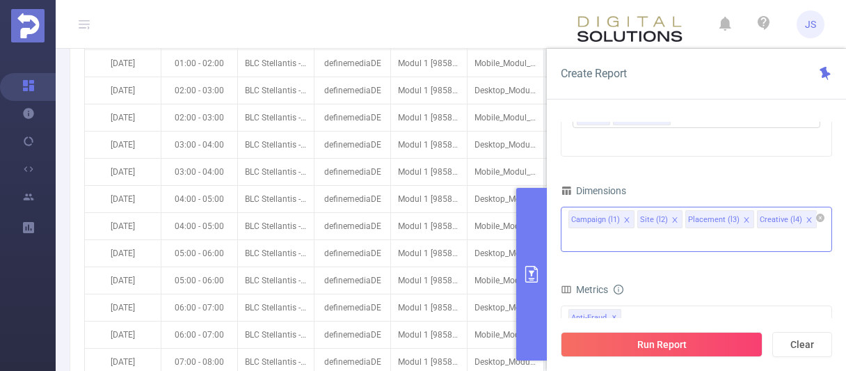
click at [806, 216] on icon "icon: close" at bounding box center [809, 219] width 7 height 7
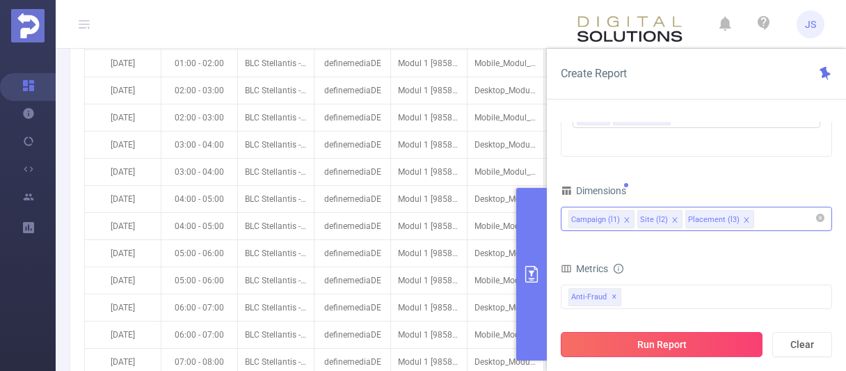
click at [663, 344] on button "Run Report" at bounding box center [662, 344] width 202 height 25
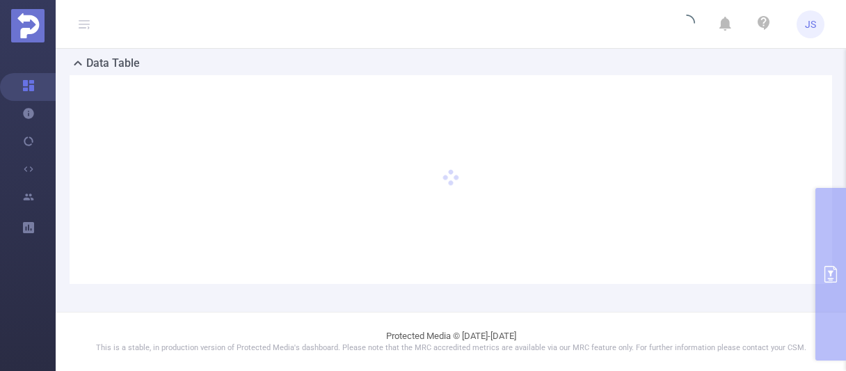
scroll to position [328, 0]
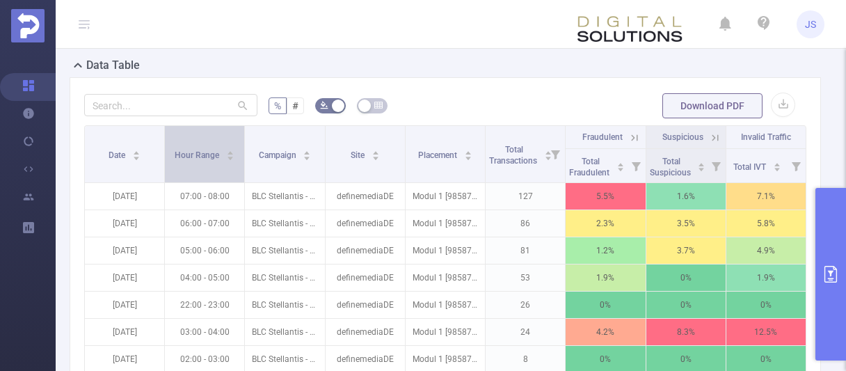
click at [189, 154] on span "Hour Range" at bounding box center [198, 155] width 47 height 10
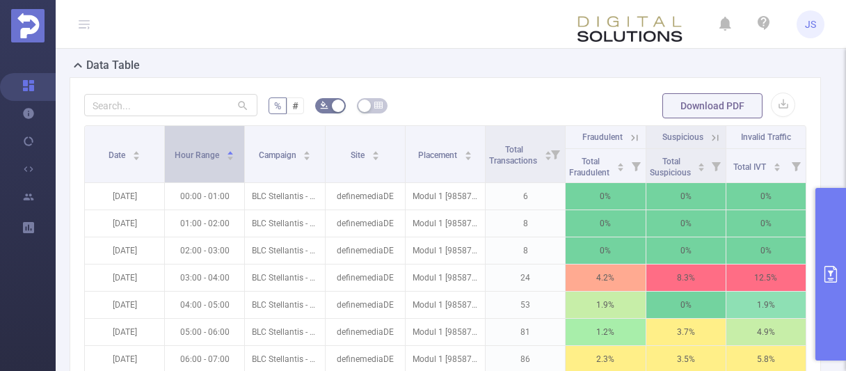
click at [191, 152] on span "Hour Range" at bounding box center [198, 155] width 47 height 10
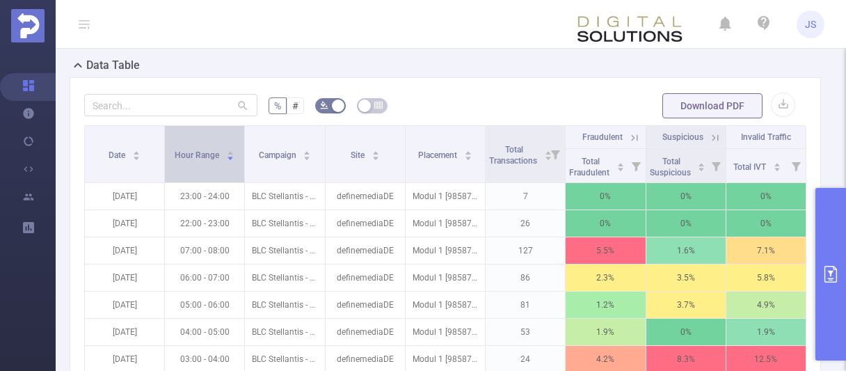
click at [191, 152] on span "Hour Range" at bounding box center [198, 155] width 47 height 10
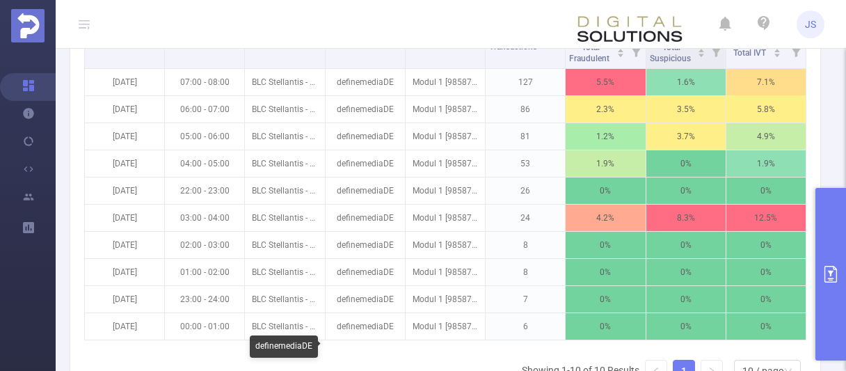
scroll to position [460, 0]
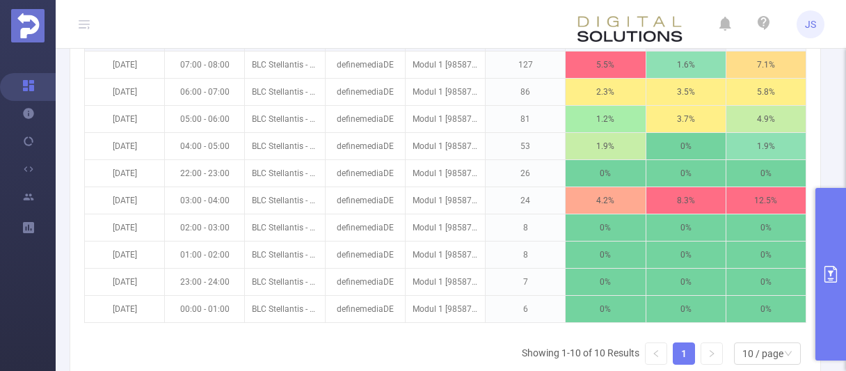
click at [815, 273] on div "% # Download PDF Date Hour Range Campaign Site Placement Total Transactions Fra…" at bounding box center [445, 189] width 751 height 486
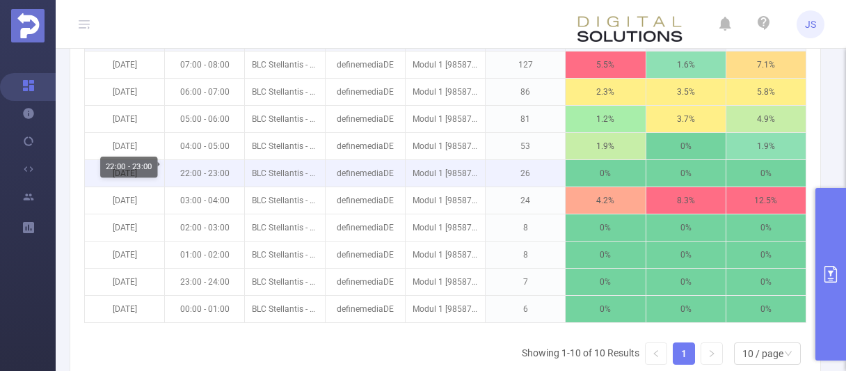
scroll to position [388, 0]
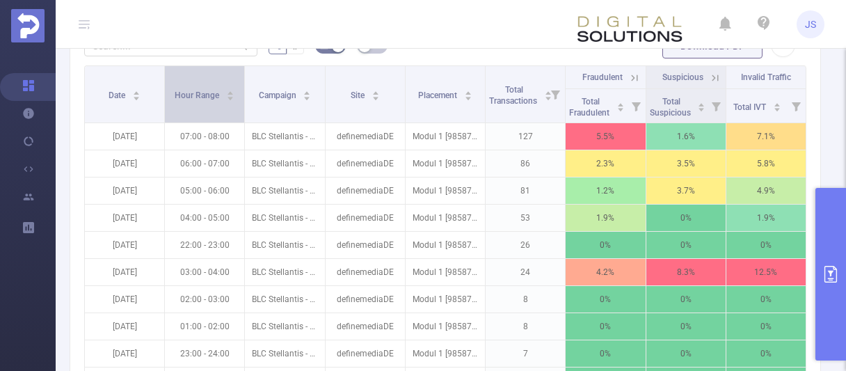
click at [200, 90] on span "Hour Range" at bounding box center [198, 95] width 47 height 10
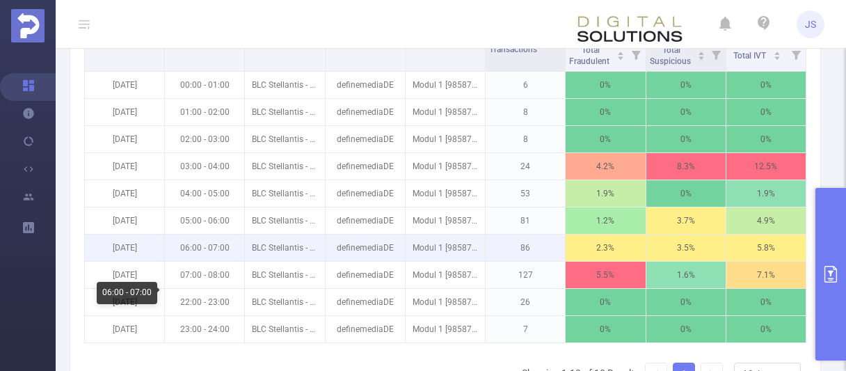
scroll to position [460, 0]
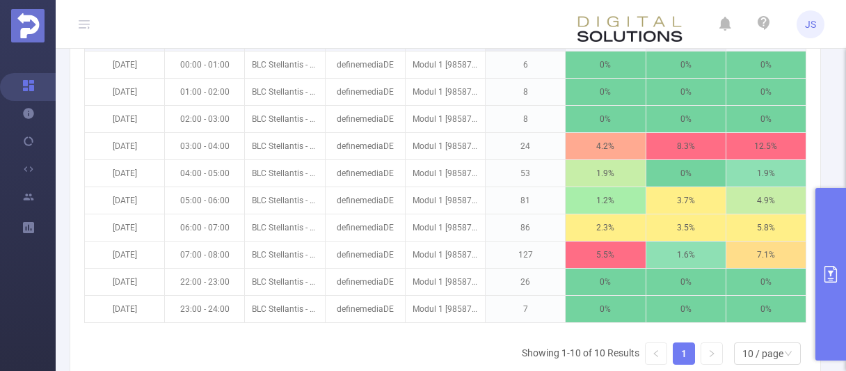
click at [251, 337] on div "Date Hour Range Campaign Site Placement Total Transactions Fraudulent Suspiciou…" at bounding box center [445, 185] width 722 height 382
click at [832, 267] on icon "primary" at bounding box center [830, 274] width 17 height 17
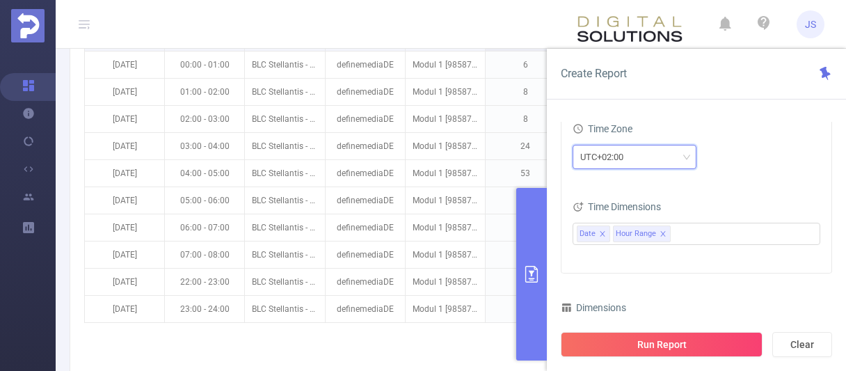
click at [639, 154] on div "UTC+02:00" at bounding box center [634, 156] width 109 height 23
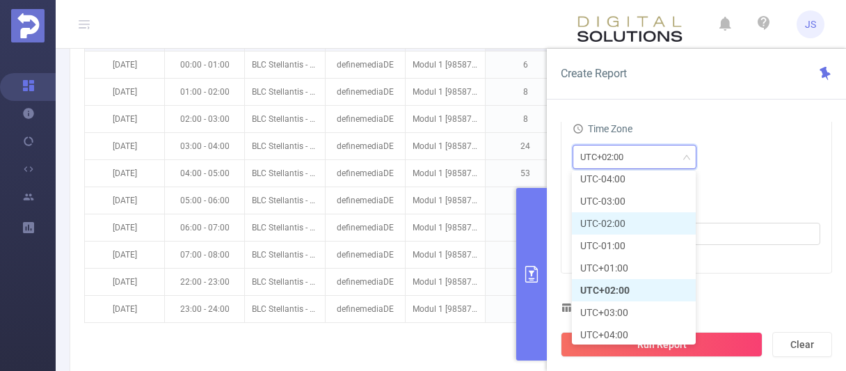
scroll to position [253, 0]
click at [614, 289] on li "UTC+03:00" at bounding box center [634, 289] width 124 height 22
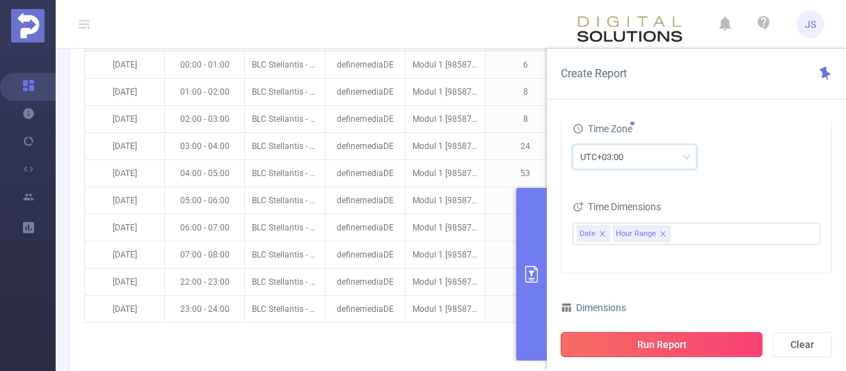
click at [656, 342] on button "Run Report" at bounding box center [662, 344] width 202 height 25
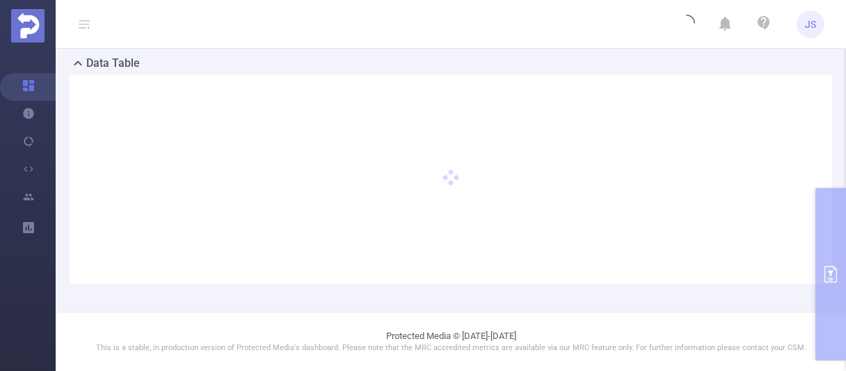
scroll to position [328, 0]
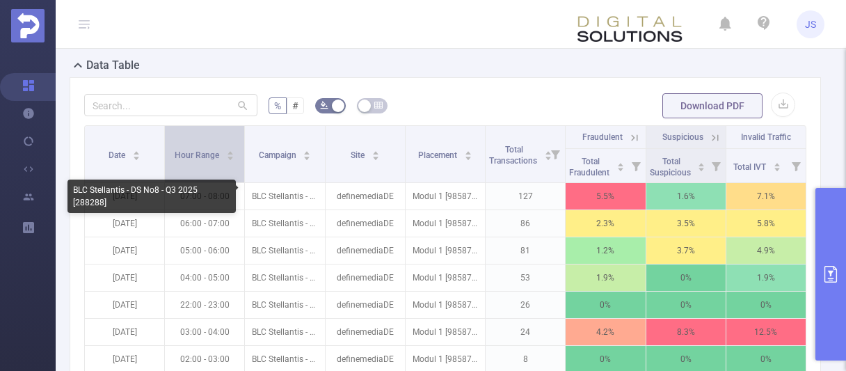
click at [206, 148] on span "Hour Range" at bounding box center [198, 154] width 47 height 14
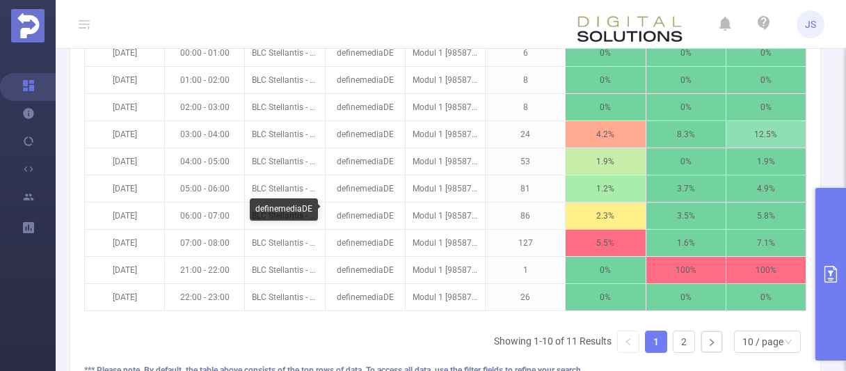
scroll to position [472, 0]
click at [774, 338] on div "10 / page" at bounding box center [762, 341] width 41 height 21
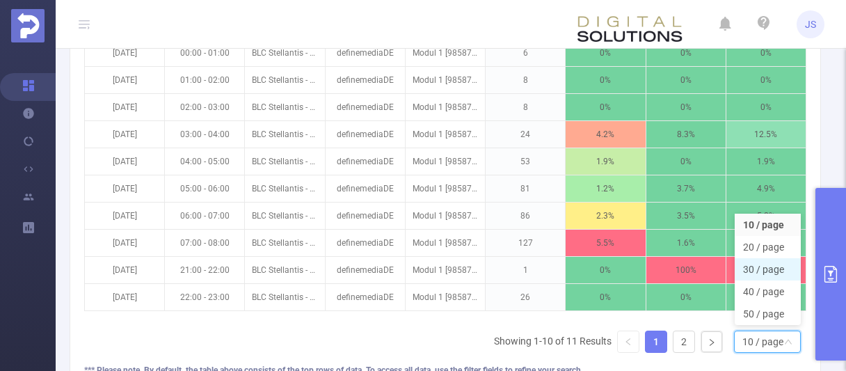
click at [771, 274] on li "30 / page" at bounding box center [768, 269] width 66 height 22
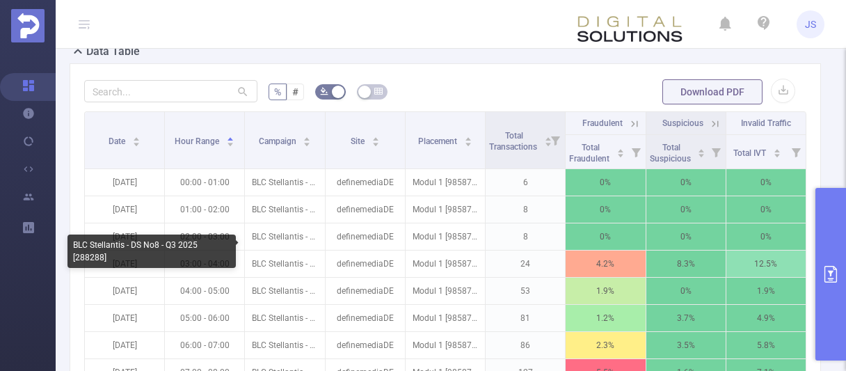
scroll to position [329, 0]
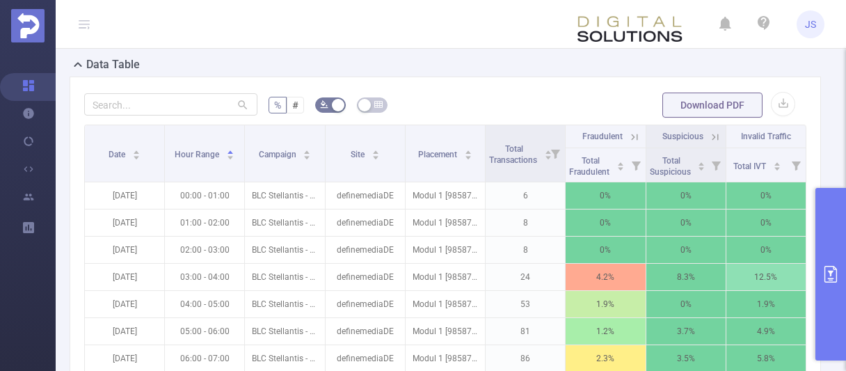
click at [842, 265] on button "primary" at bounding box center [830, 274] width 31 height 173
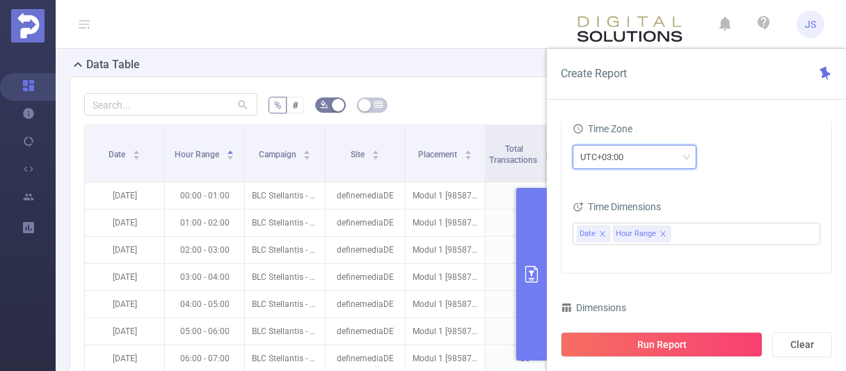
click at [619, 158] on div "UTC+03:00" at bounding box center [606, 156] width 53 height 23
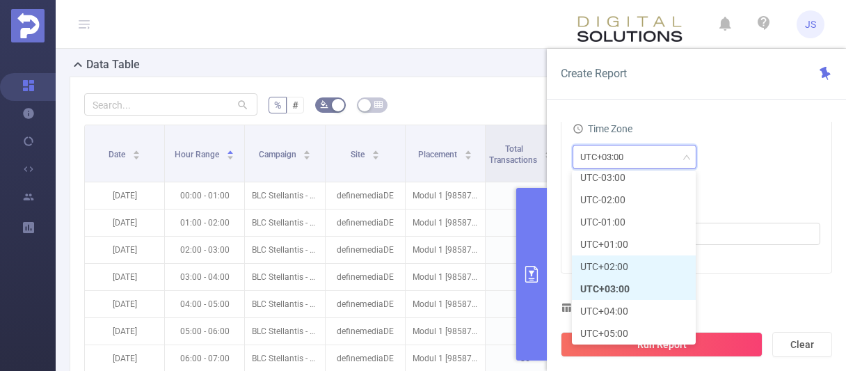
scroll to position [248, 0]
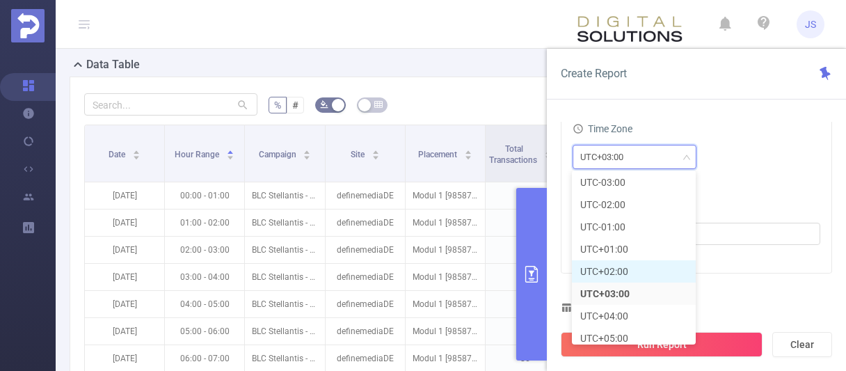
click at [635, 275] on li "UTC+02:00" at bounding box center [634, 271] width 124 height 22
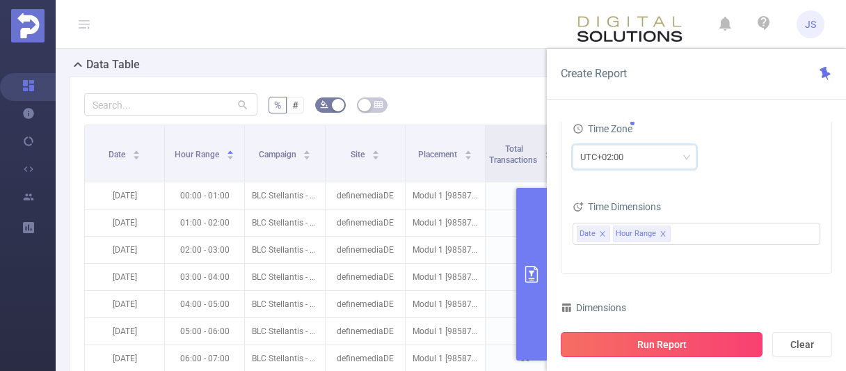
click at [671, 345] on button "Run Report" at bounding box center [662, 344] width 202 height 25
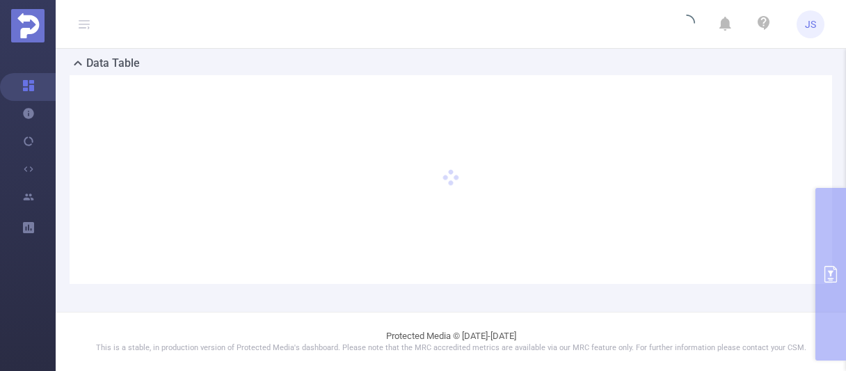
scroll to position [141, 0]
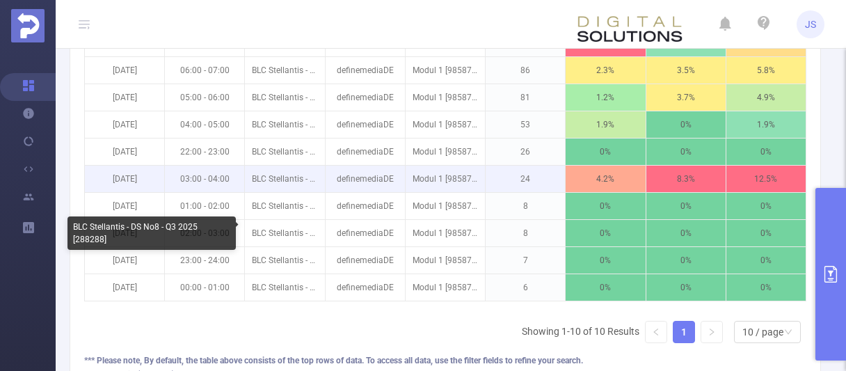
scroll to position [498, 0]
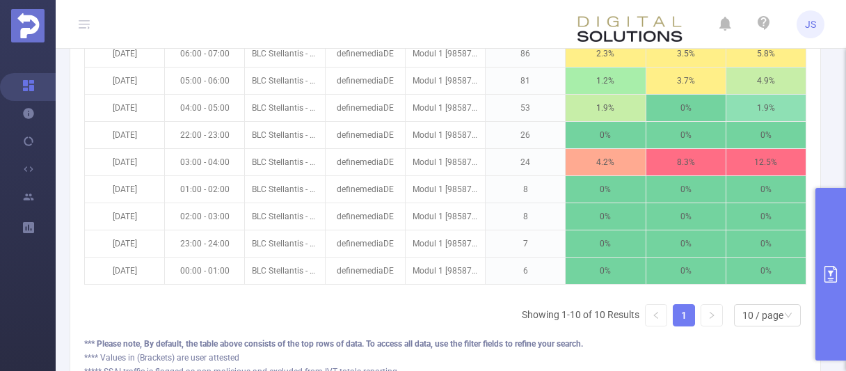
click at [271, 298] on div "Date Hour Range Campaign Site Placement Total Transactions Fraudulent Suspiciou…" at bounding box center [445, 146] width 722 height 382
click at [351, 321] on div "Date Hour Range Campaign Site Placement Total Transactions Fraudulent Suspiciou…" at bounding box center [445, 146] width 722 height 382
click at [266, 295] on div "Date Hour Range Campaign Site Placement Total Transactions Fraudulent Suspiciou…" at bounding box center [445, 146] width 722 height 382
click at [190, 301] on div "Date Hour Range Campaign Site Placement Total Transactions Fraudulent Suspiciou…" at bounding box center [445, 146] width 722 height 382
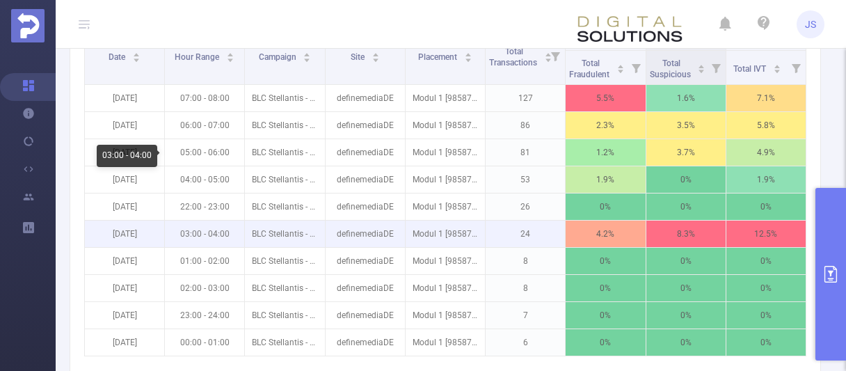
scroll to position [355, 0]
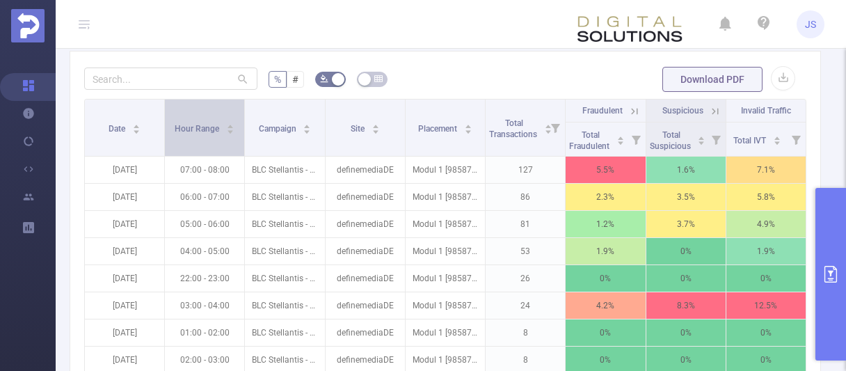
click at [202, 126] on span "Hour Range" at bounding box center [198, 129] width 47 height 10
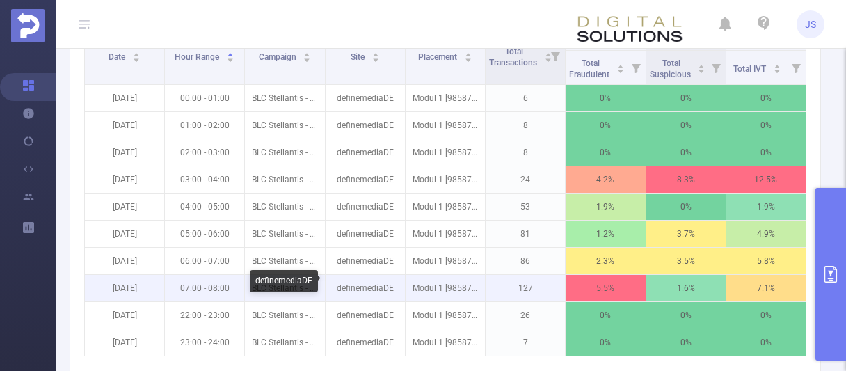
scroll to position [498, 0]
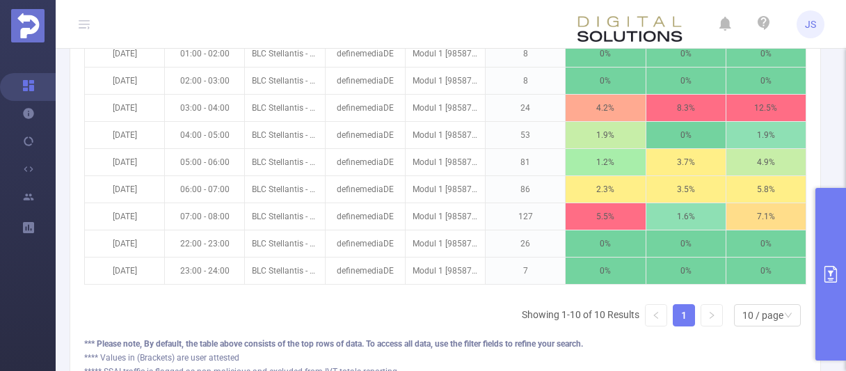
click at [310, 317] on div "Date Hour Range Campaign Site Placement Total Transactions Fraudulent Suspiciou…" at bounding box center [445, 146] width 722 height 382
click at [228, 312] on div "Date Hour Range Campaign Site Placement Total Transactions Fraudulent Suspiciou…" at bounding box center [445, 146] width 722 height 382
click at [836, 255] on button "primary" at bounding box center [830, 274] width 31 height 173
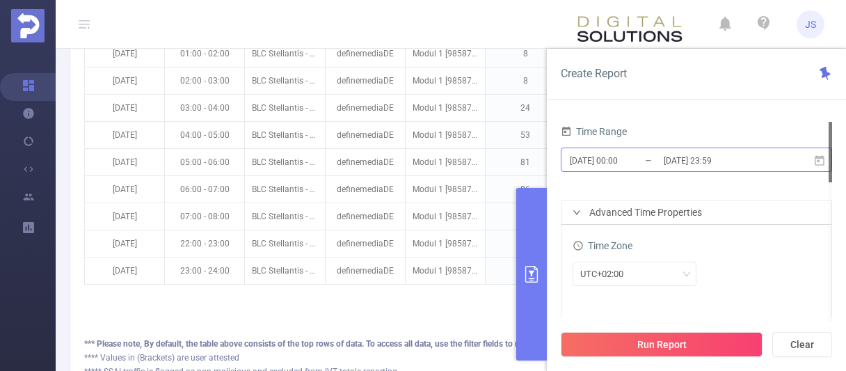
click at [638, 163] on input "[DATE] 00:00" at bounding box center [624, 160] width 113 height 19
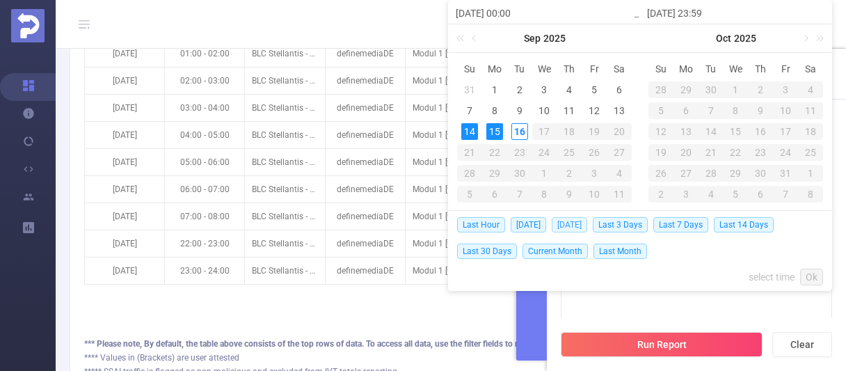
click at [573, 223] on span "[DATE]" at bounding box center [569, 224] width 35 height 15
type input "[DATE] 00:00"
type input "[DATE] 23:59"
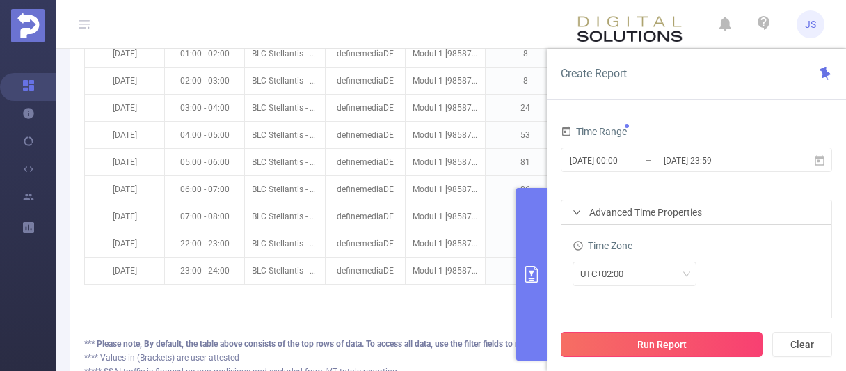
click at [689, 347] on button "Run Report" at bounding box center [662, 344] width 202 height 25
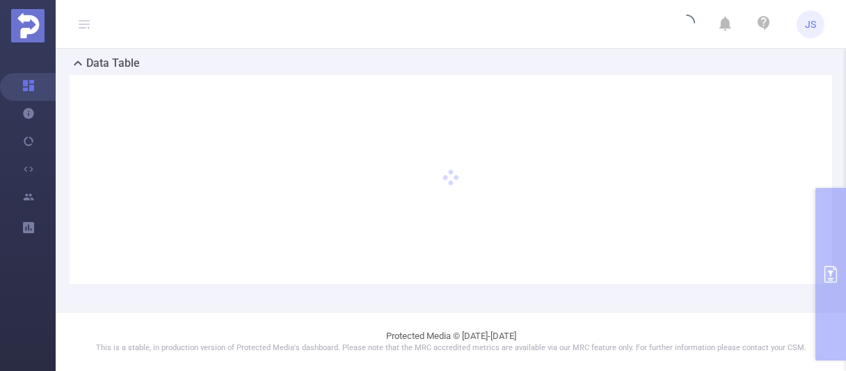
scroll to position [328, 0]
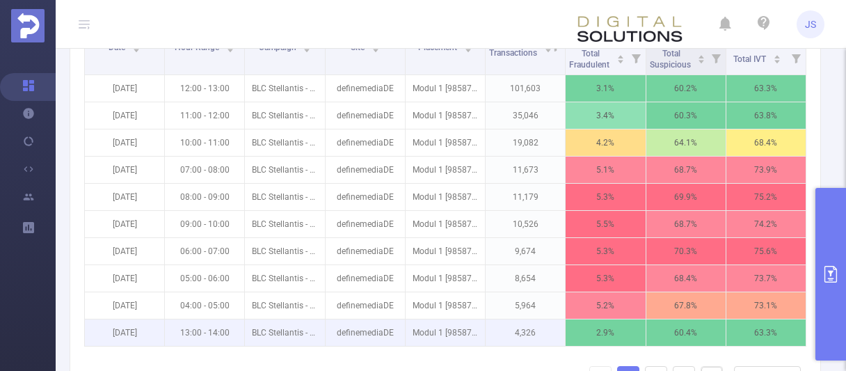
scroll to position [374, 0]
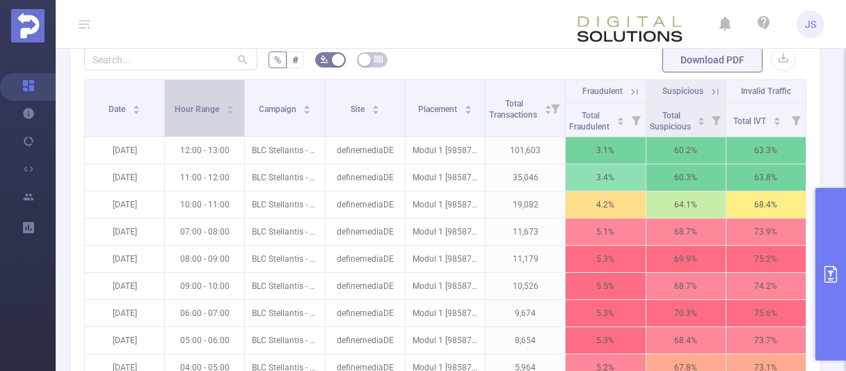
click at [200, 109] on span "Hour Range" at bounding box center [198, 109] width 47 height 10
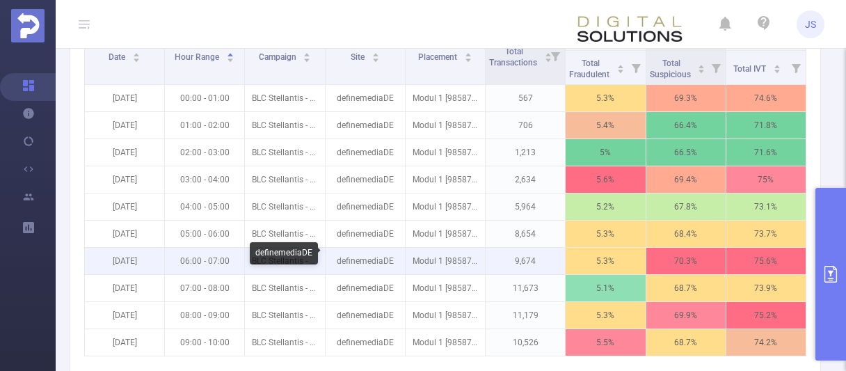
scroll to position [445, 0]
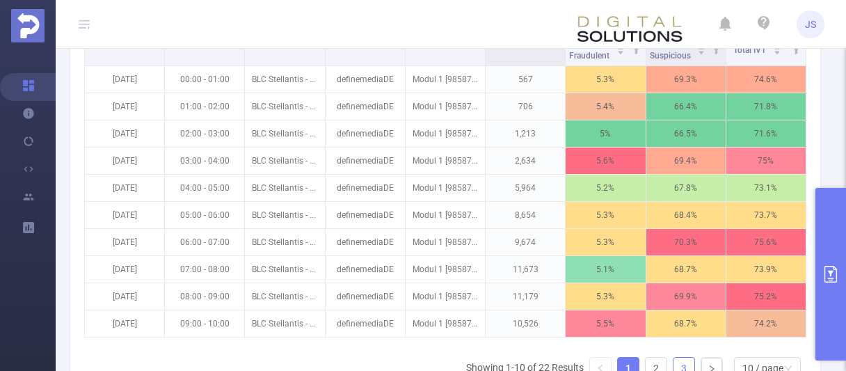
click at [690, 363] on link "3" at bounding box center [684, 368] width 21 height 21
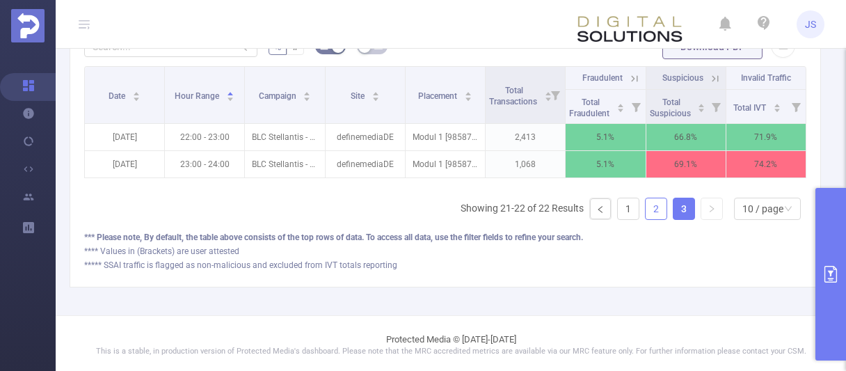
click at [663, 209] on link "2" at bounding box center [656, 208] width 21 height 21
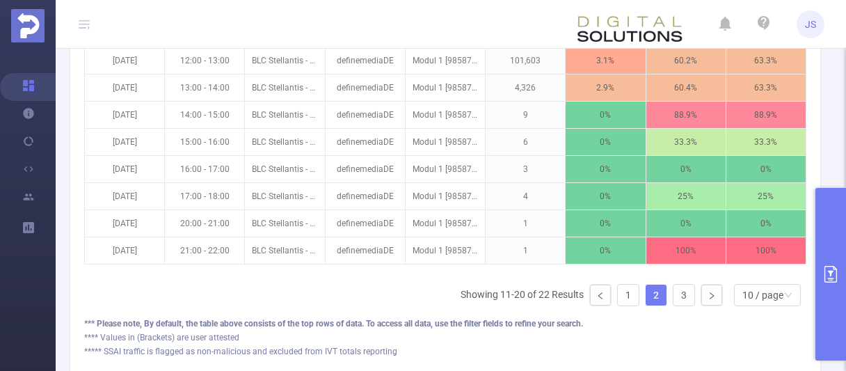
scroll to position [459, 0]
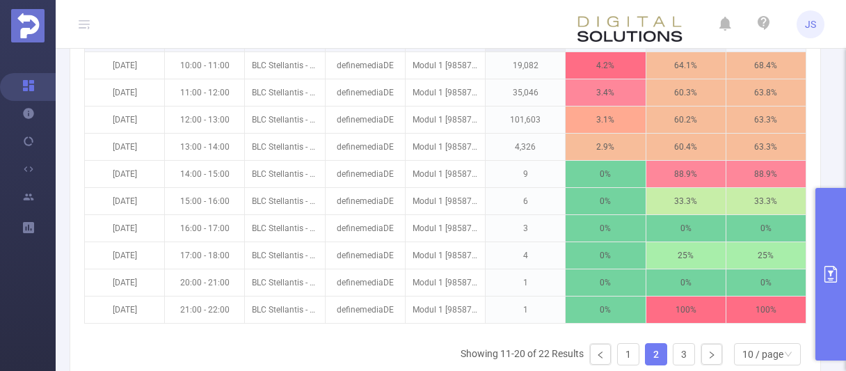
click at [832, 275] on icon "primary" at bounding box center [830, 274] width 17 height 17
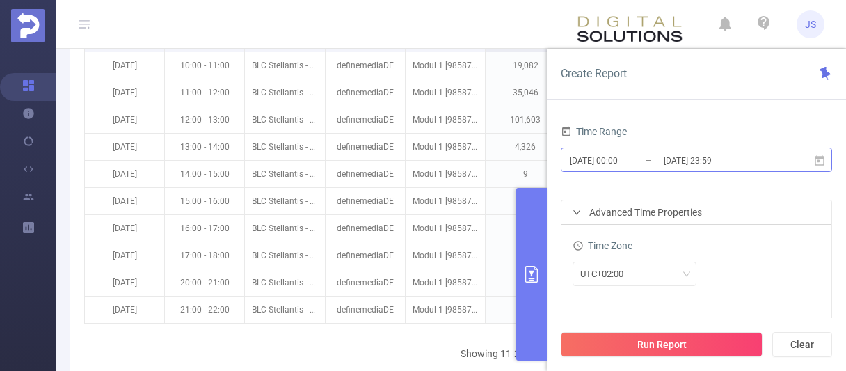
click at [668, 158] on input "[DATE] 23:59" at bounding box center [718, 160] width 113 height 19
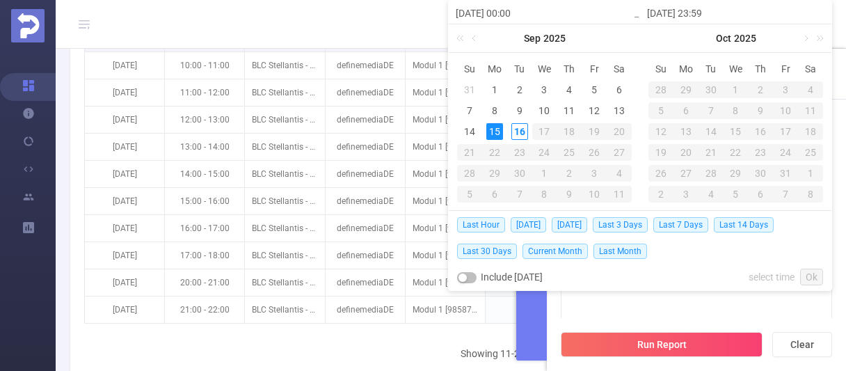
click at [632, 42] on div "[DATE]" at bounding box center [544, 38] width 191 height 28
click at [518, 131] on div "16" at bounding box center [519, 131] width 17 height 17
click at [520, 227] on span "[DATE]" at bounding box center [528, 224] width 35 height 15
type input "[DATE] 00:00"
type input "[DATE] 23:59"
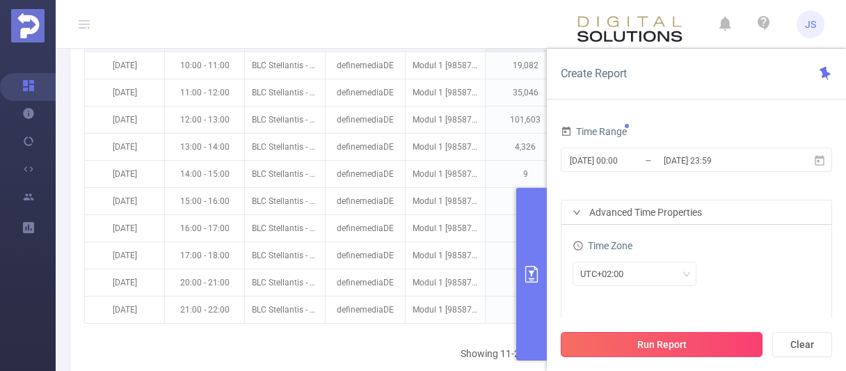
click at [694, 346] on button "Run Report" at bounding box center [662, 344] width 202 height 25
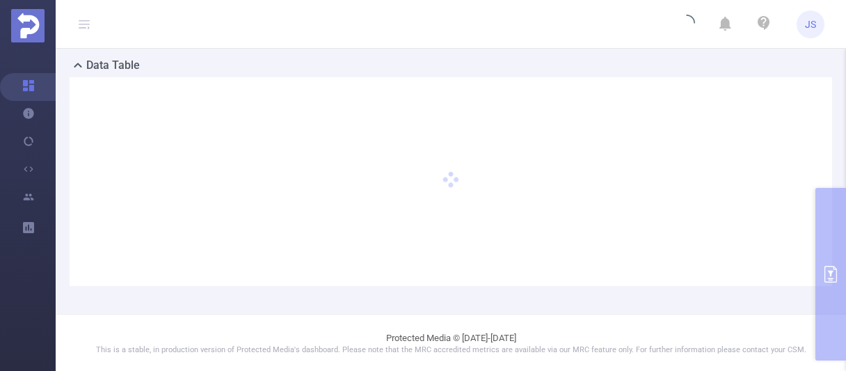
scroll to position [141, 0]
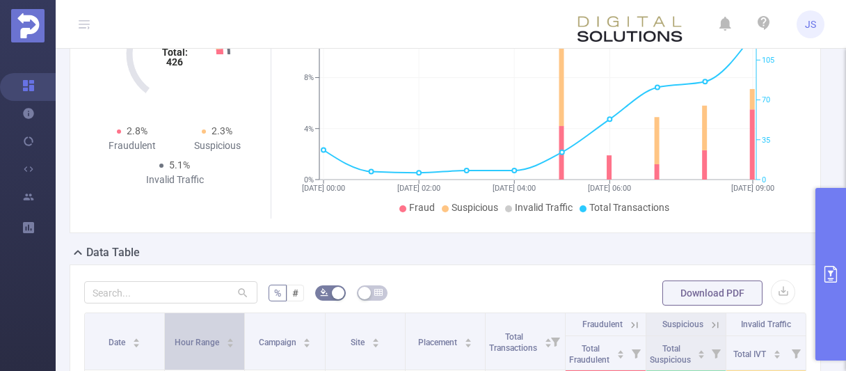
scroll to position [212, 0]
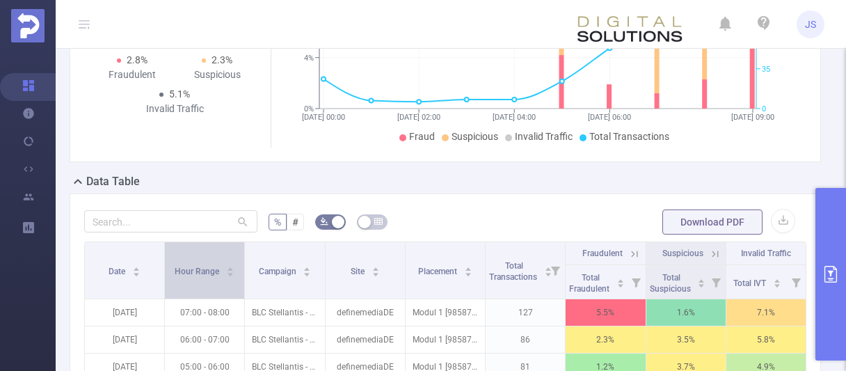
click at [202, 272] on span "Hour Range" at bounding box center [198, 271] width 47 height 10
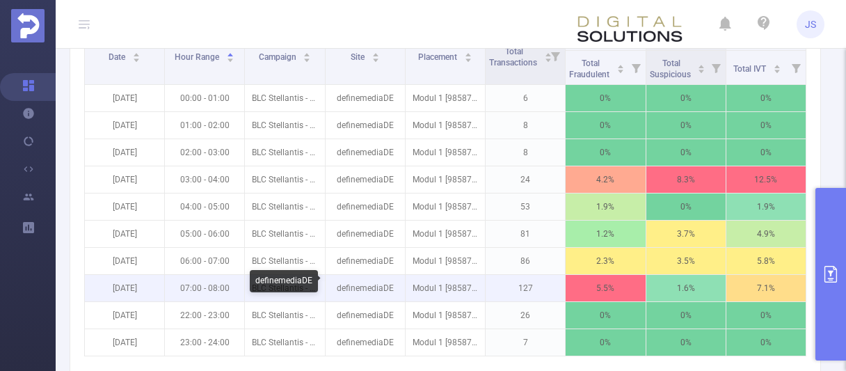
scroll to position [498, 0]
